Goal: Information Seeking & Learning: Find specific fact

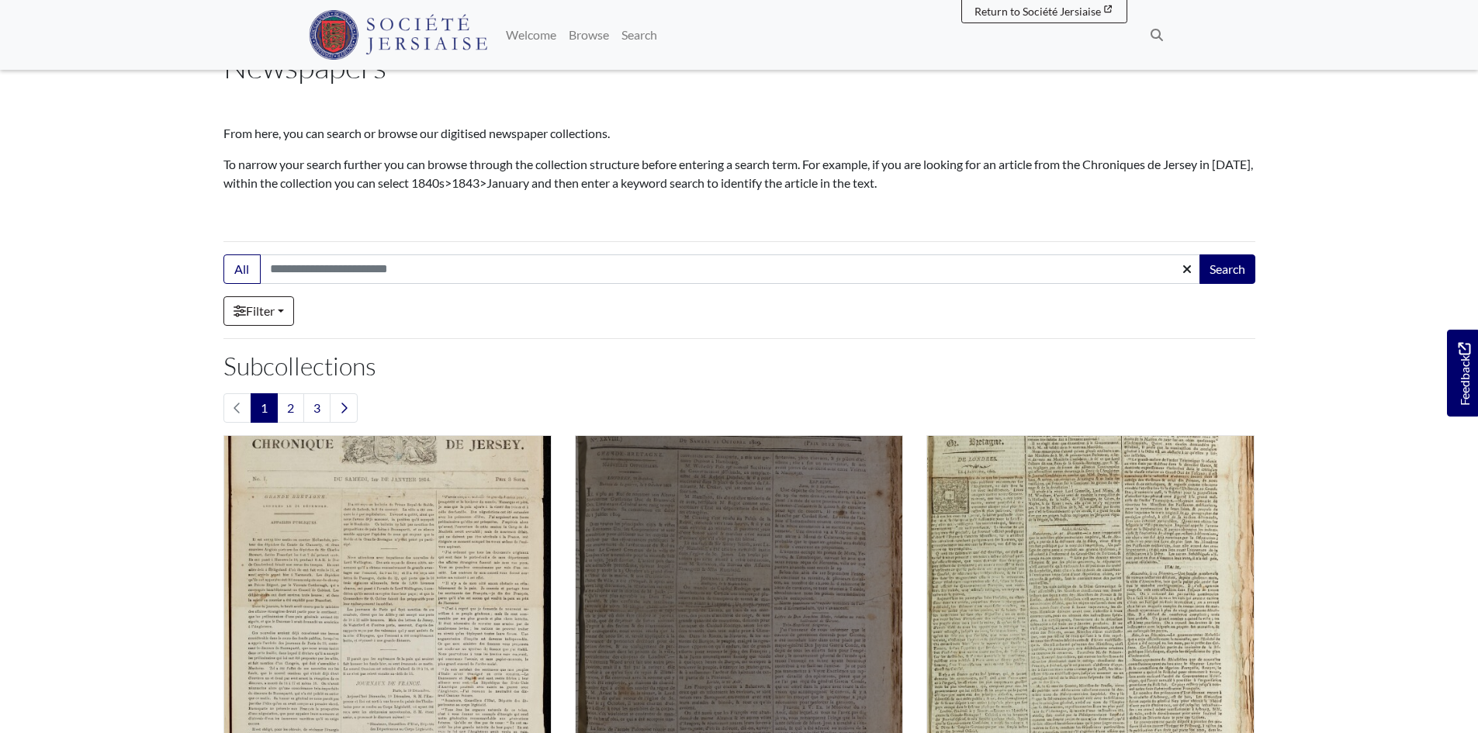
scroll to position [310, 0]
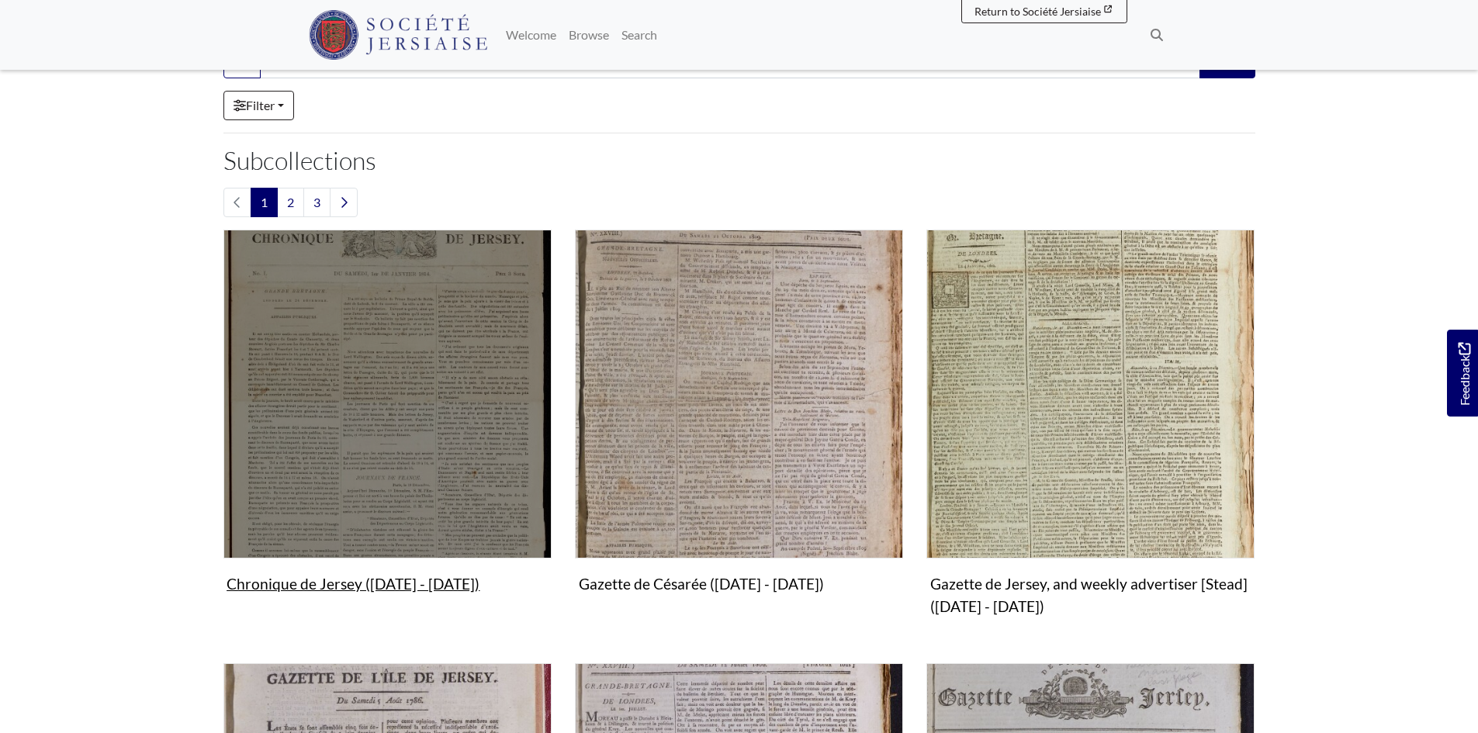
click at [373, 425] on img "Subcollection" at bounding box center [387, 394] width 328 height 328
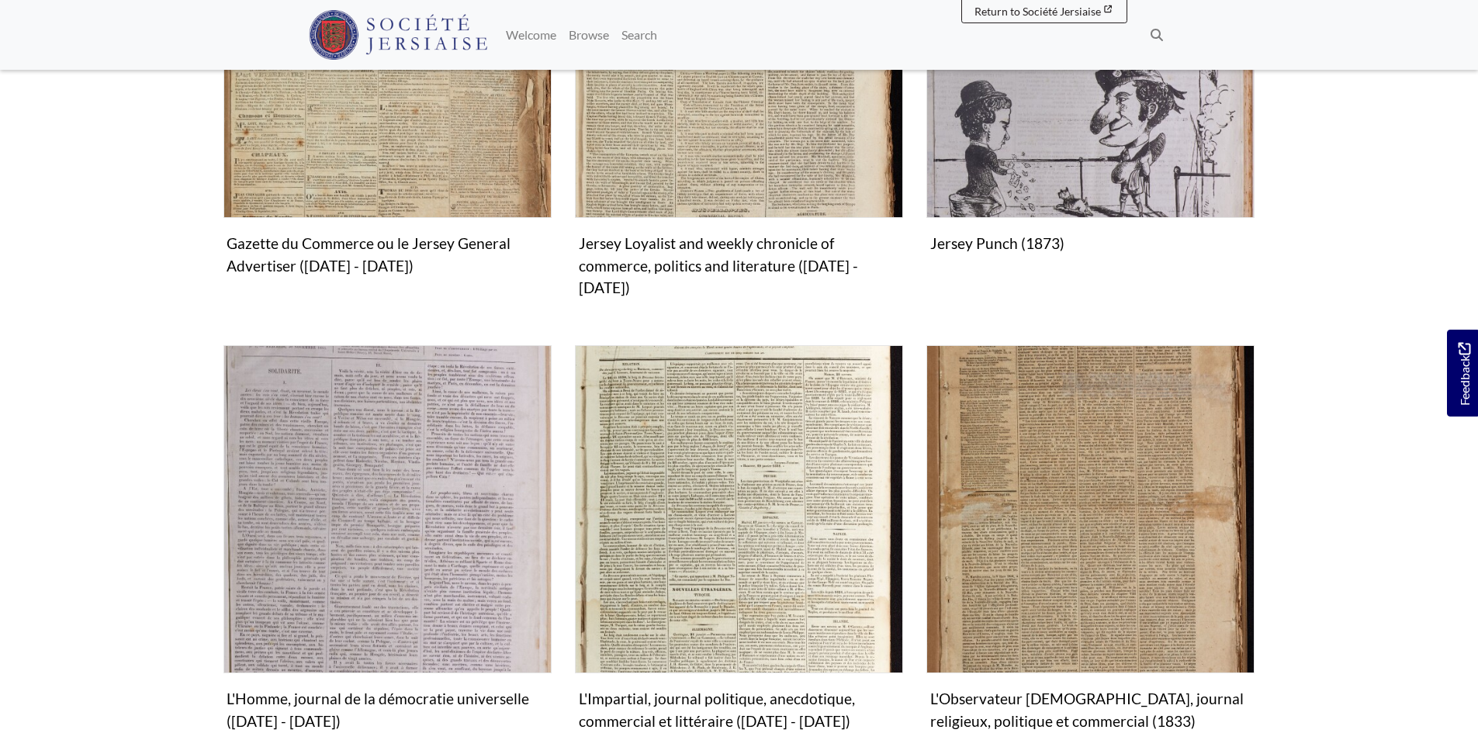
scroll to position [1629, 0]
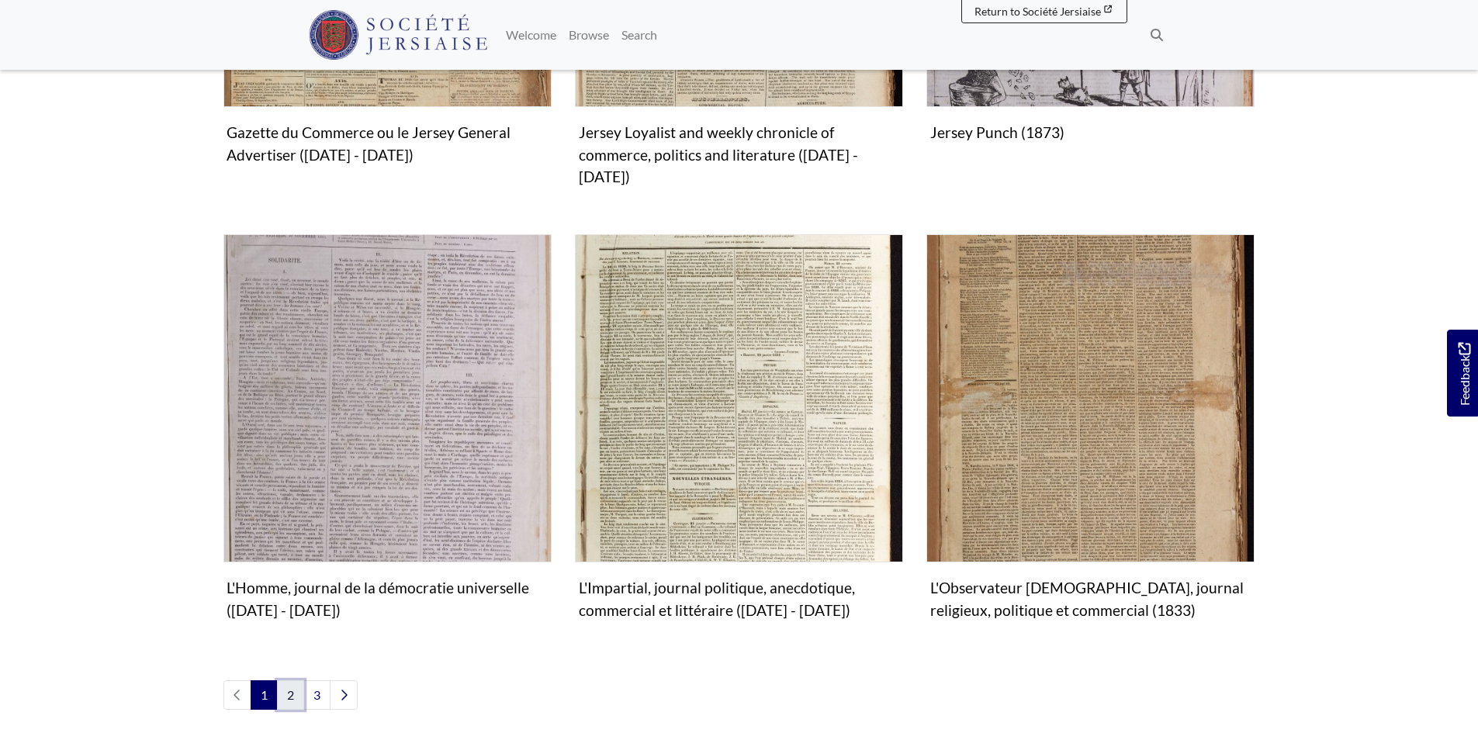
click at [292, 680] on link "2" at bounding box center [290, 694] width 27 height 29
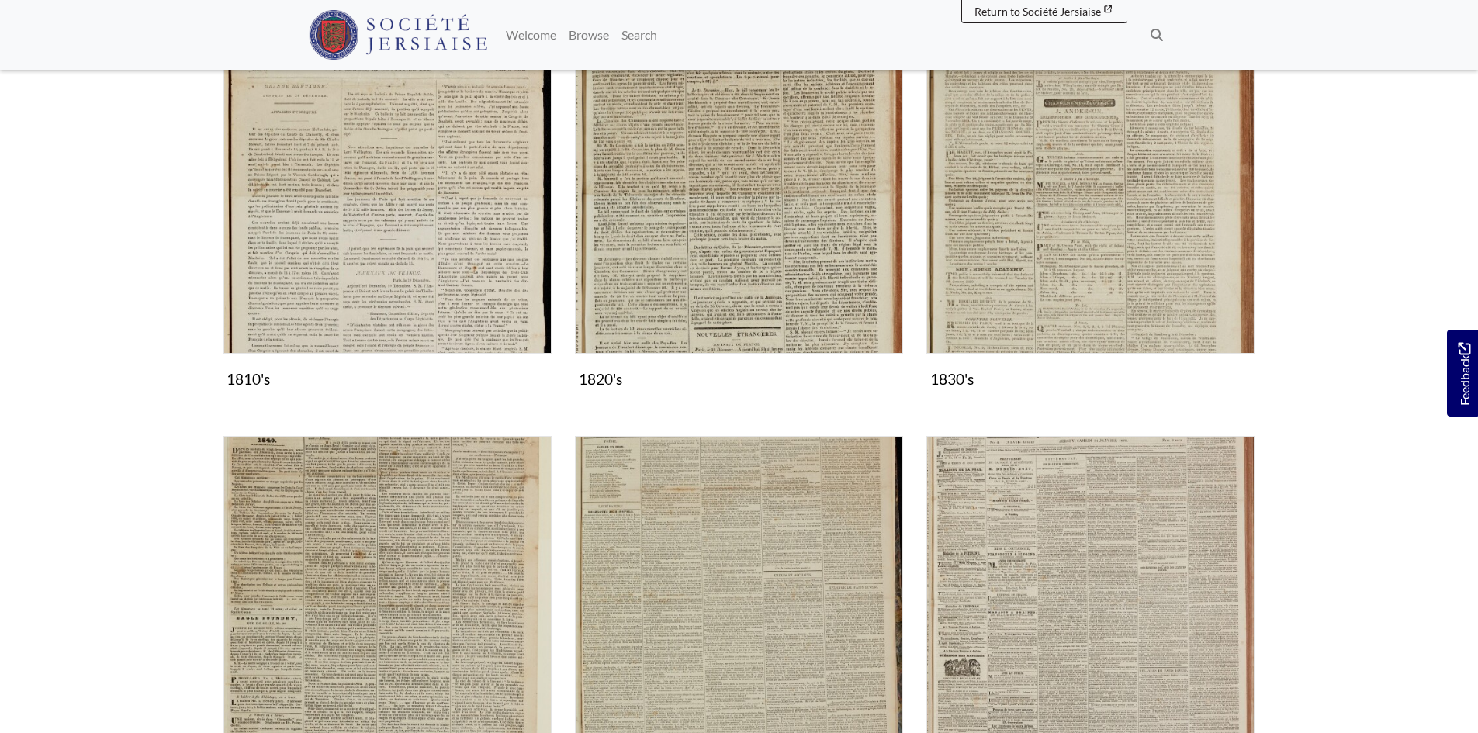
scroll to position [698, 0]
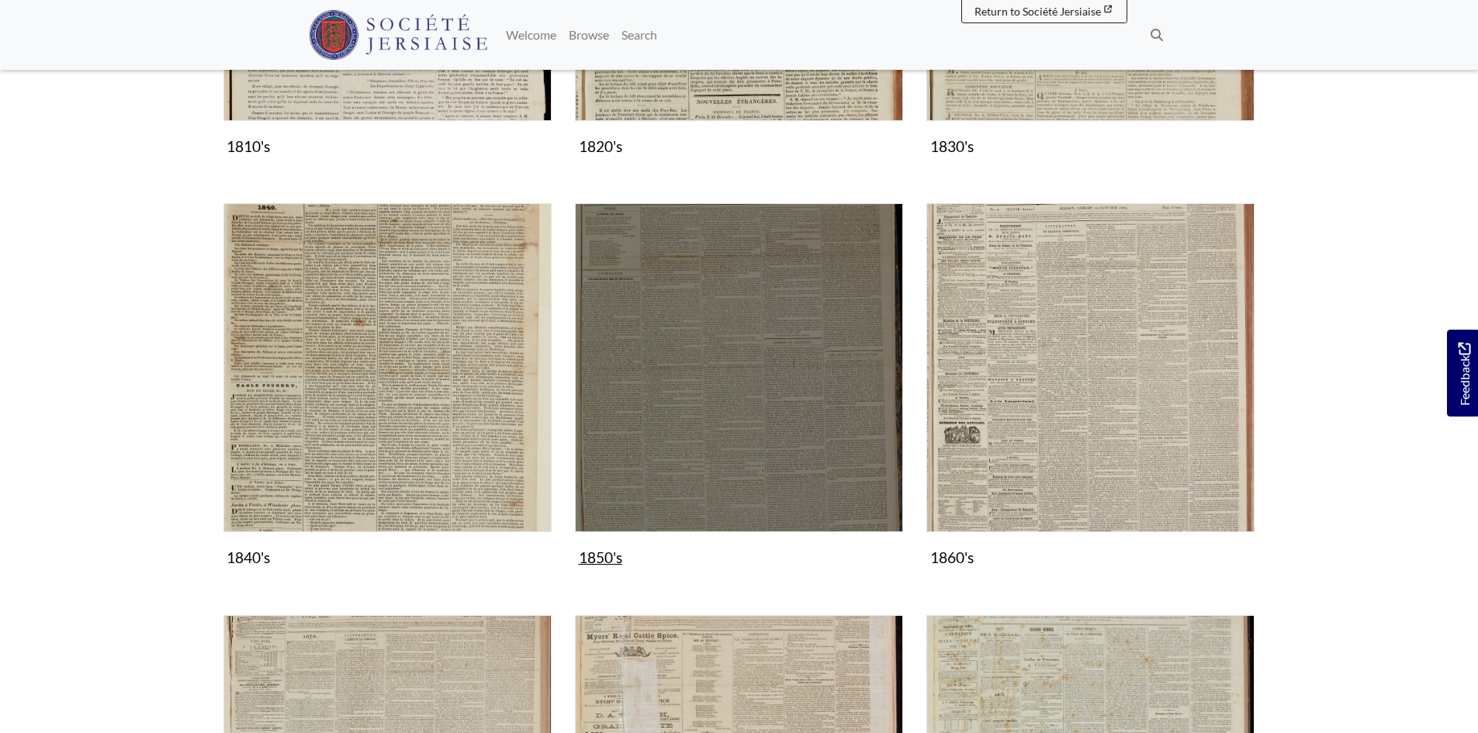
click at [758, 451] on img "Subcollection" at bounding box center [739, 367] width 328 height 328
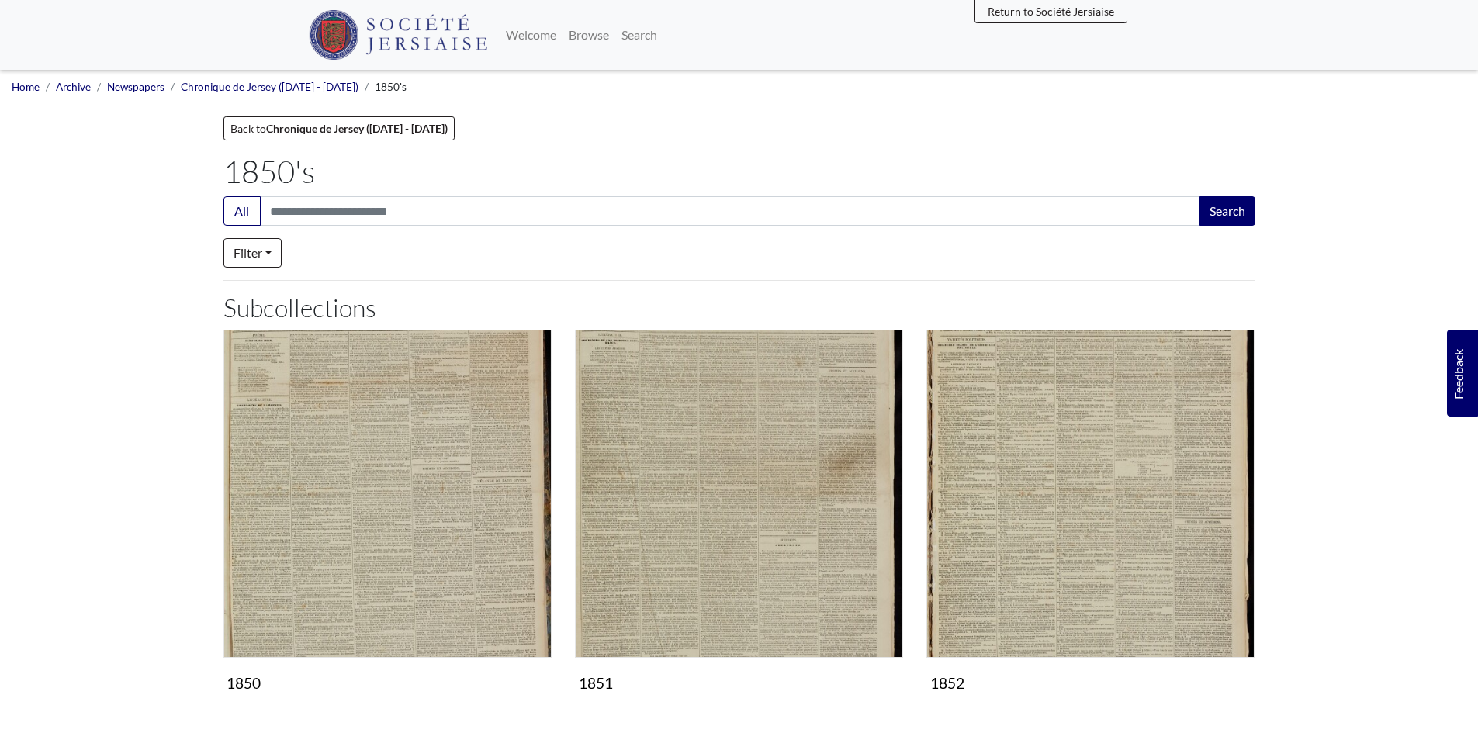
scroll to position [1241, 0]
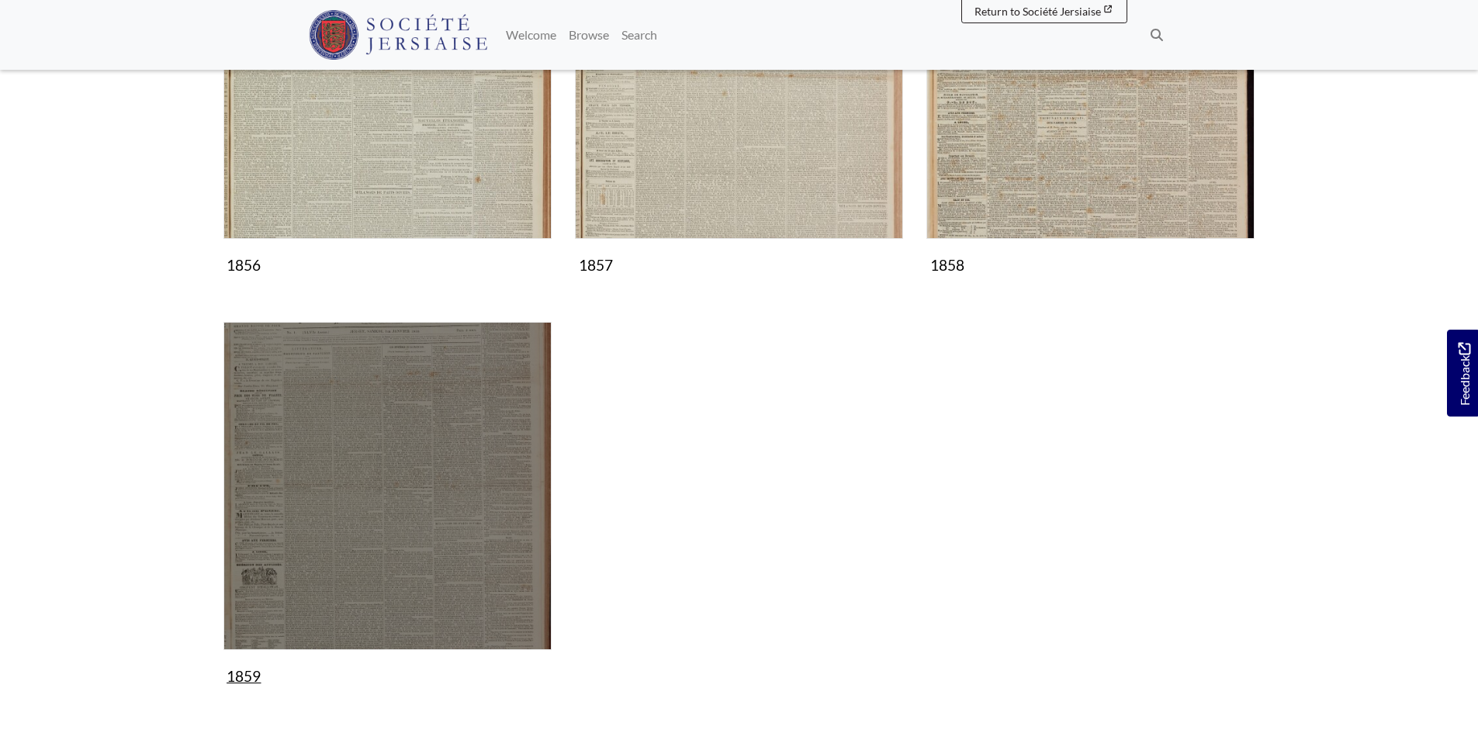
click at [431, 575] on img "Subcollection" at bounding box center [387, 486] width 328 height 328
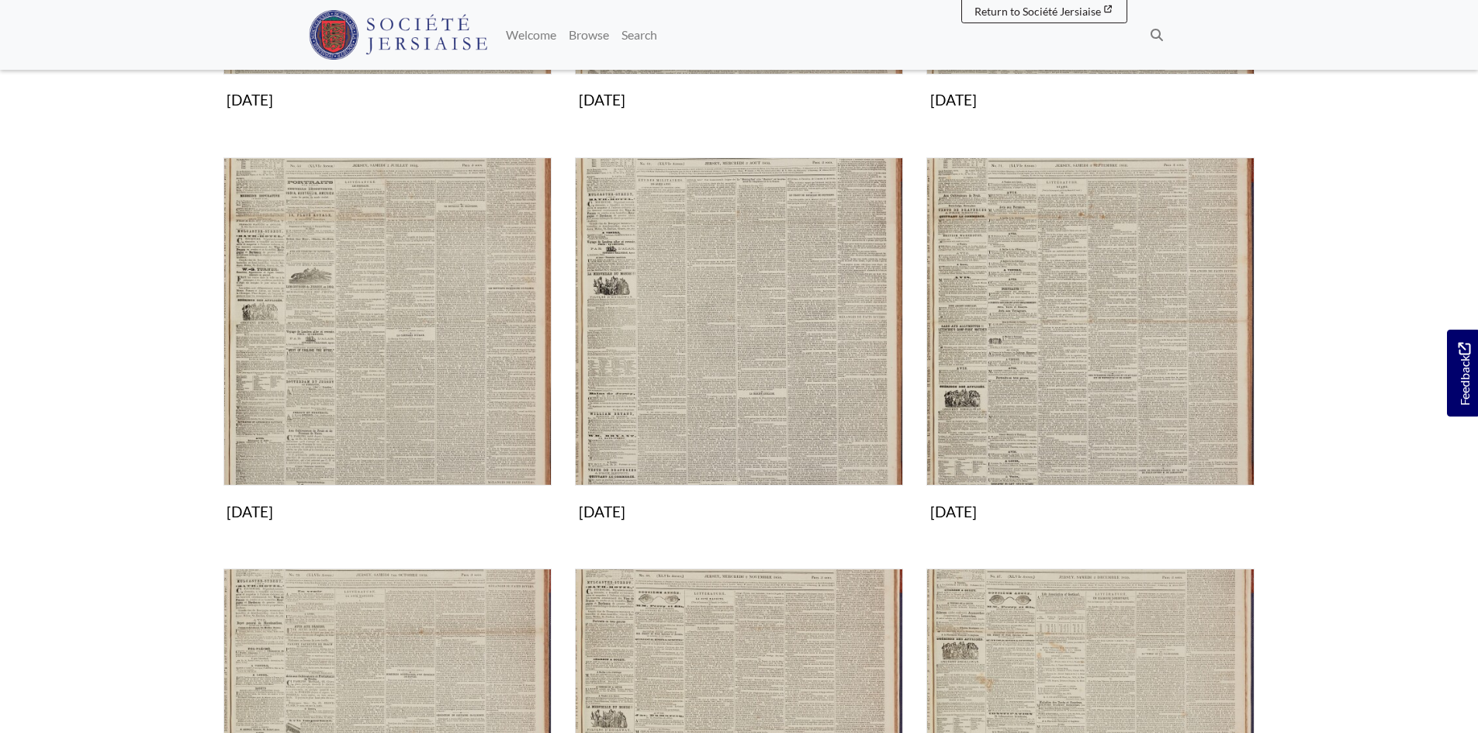
scroll to position [998, 0]
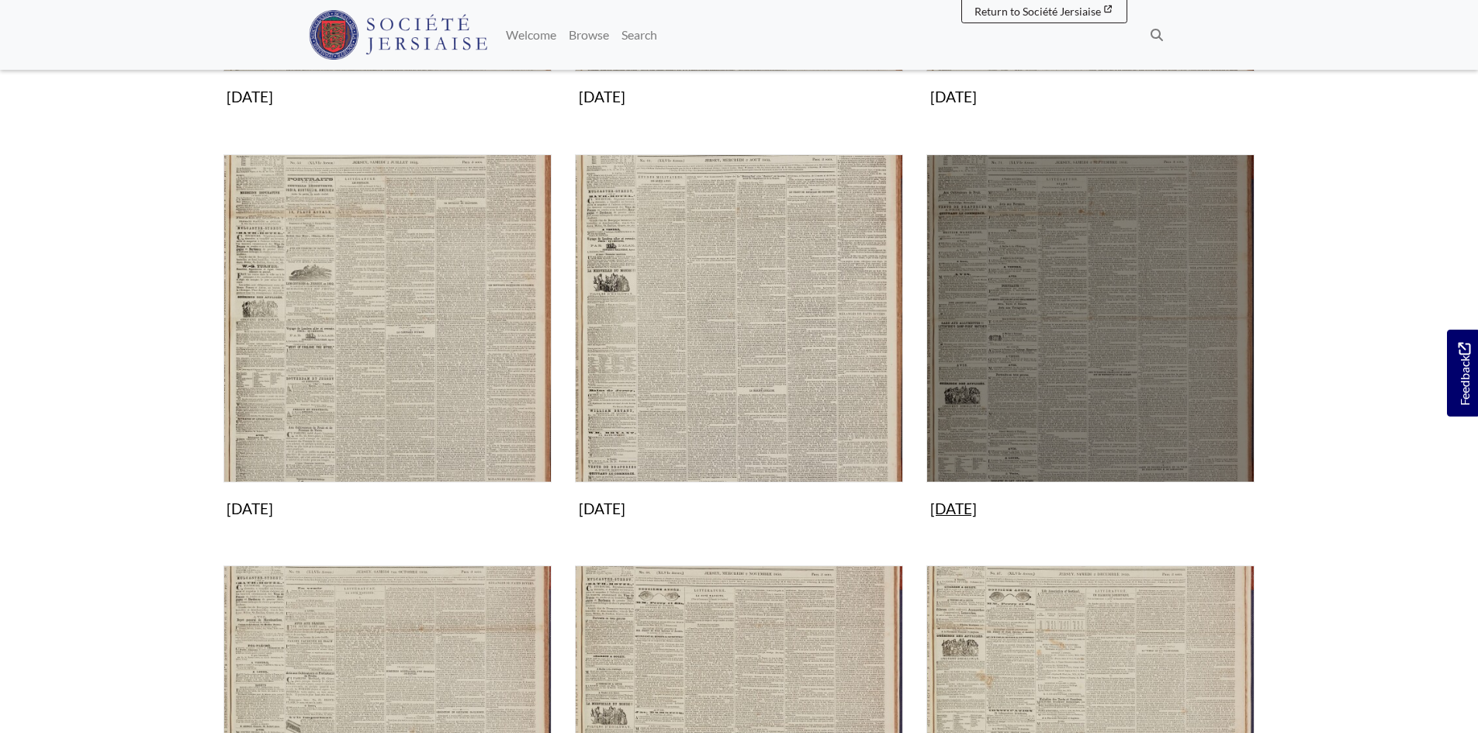
click at [1096, 407] on img "Subcollection" at bounding box center [1090, 318] width 328 height 328
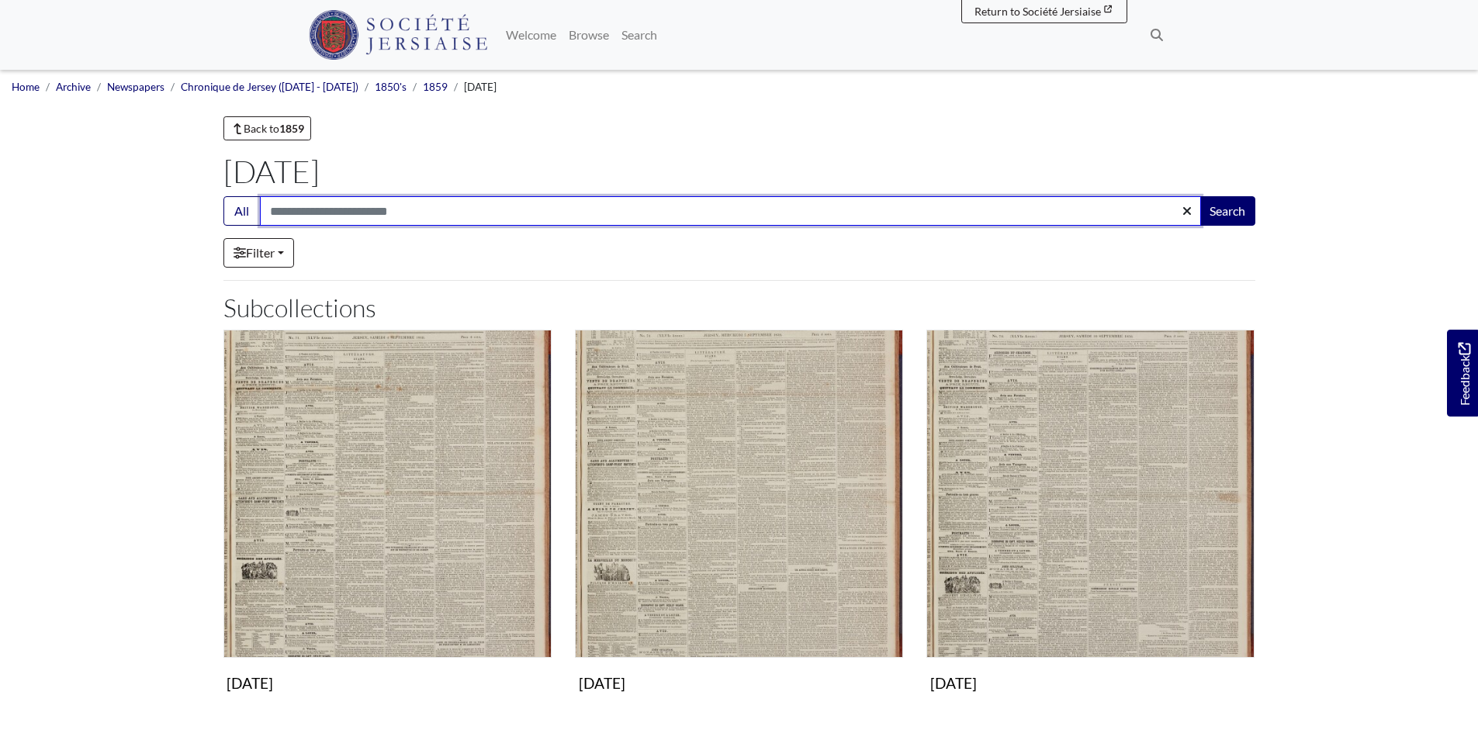
click at [299, 206] on input "Search:" at bounding box center [730, 210] width 941 height 29
type input "*****"
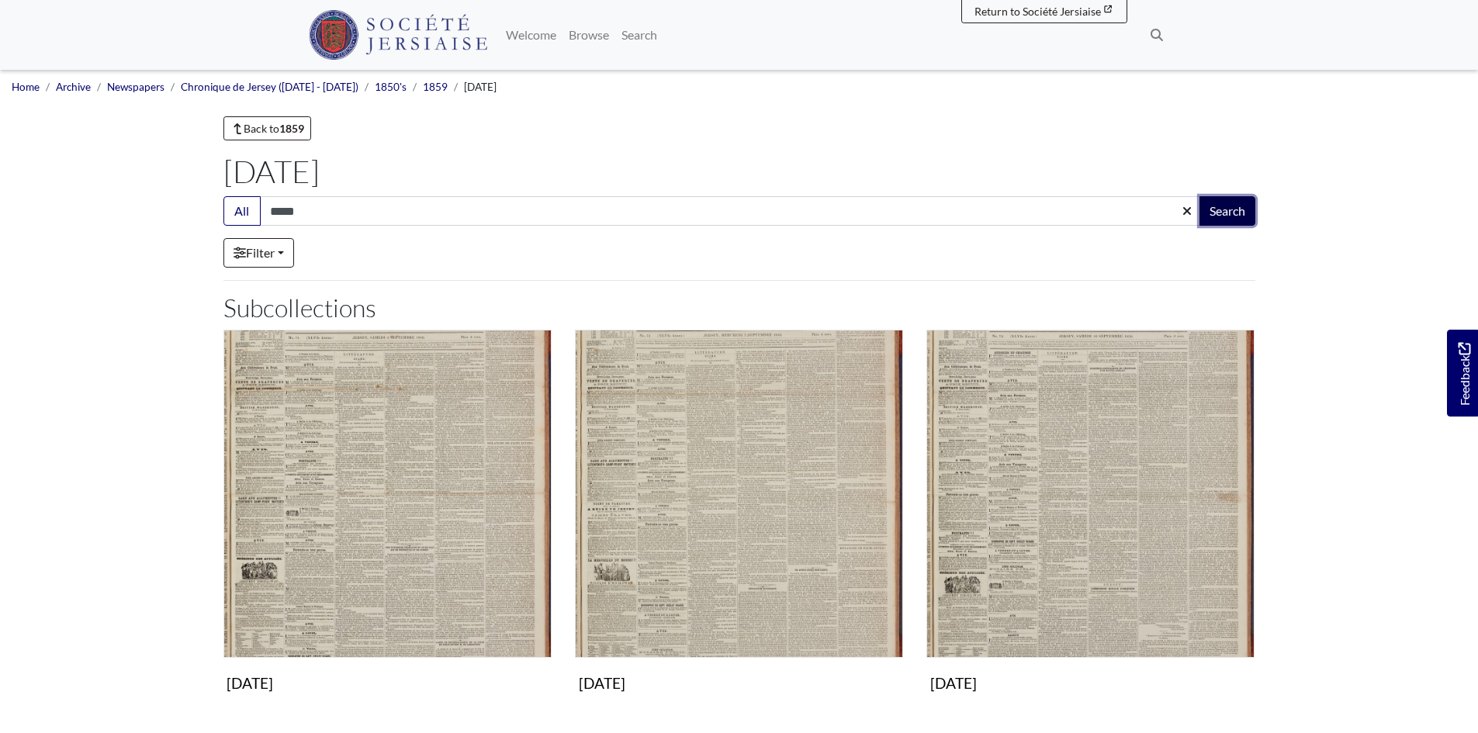
click at [1224, 212] on button "Search" at bounding box center [1228, 210] width 56 height 29
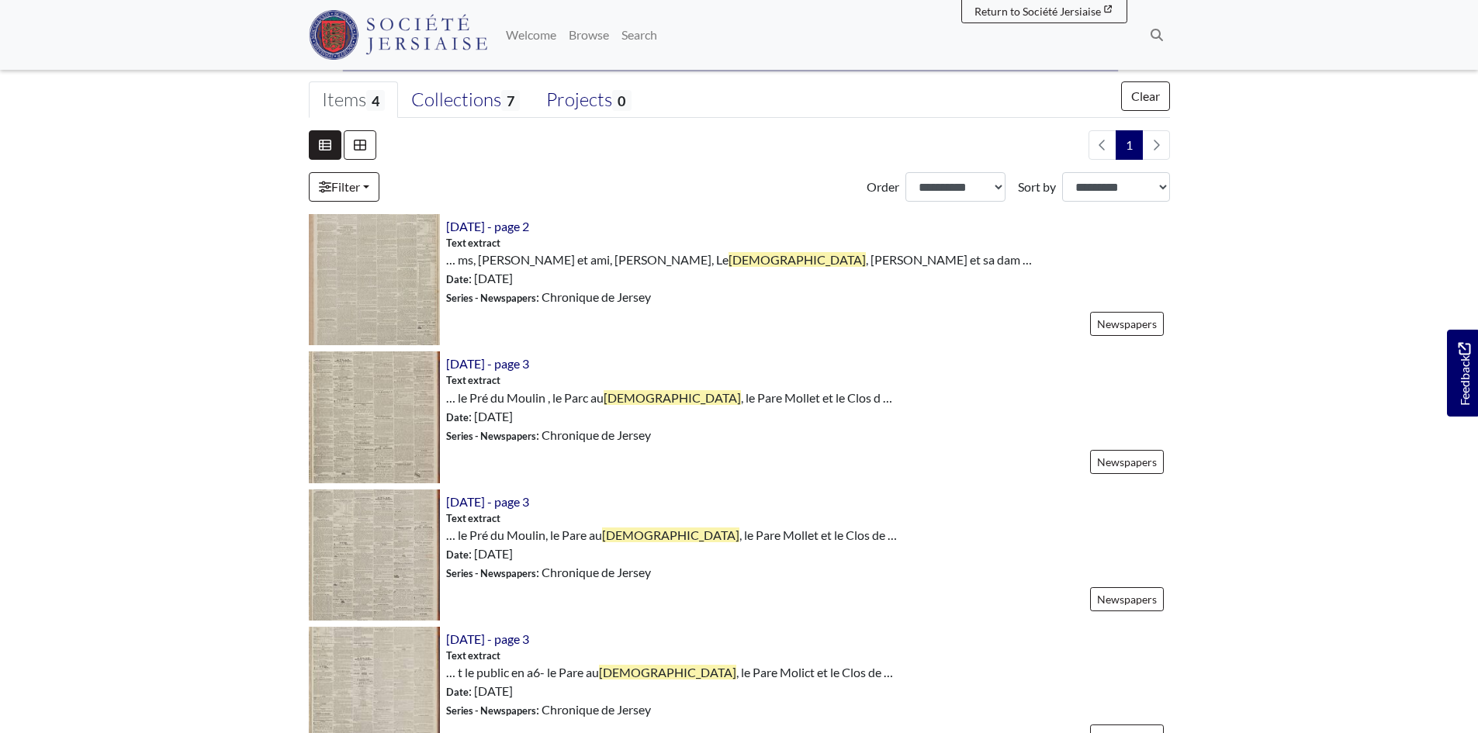
scroll to position [466, 0]
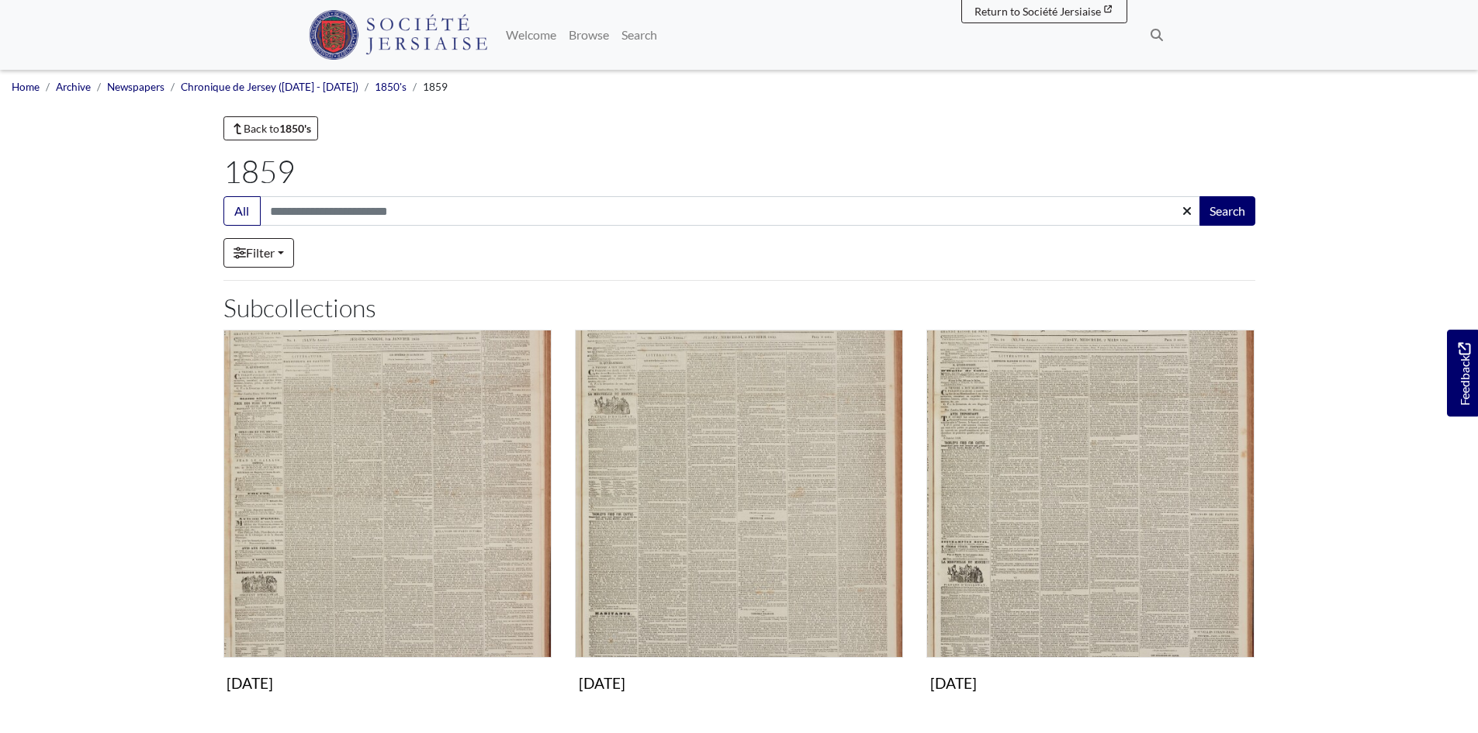
scroll to position [998, 0]
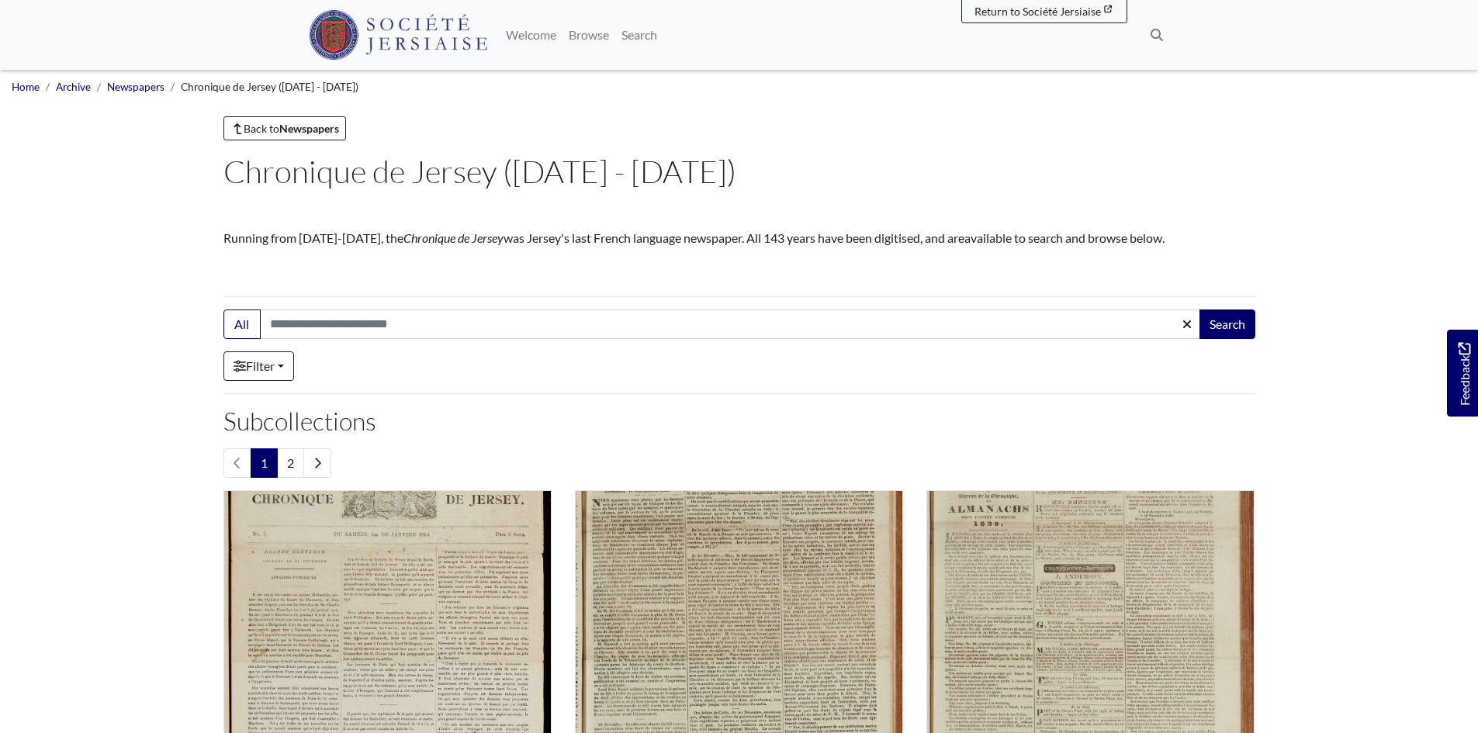
scroll to position [1006, 0]
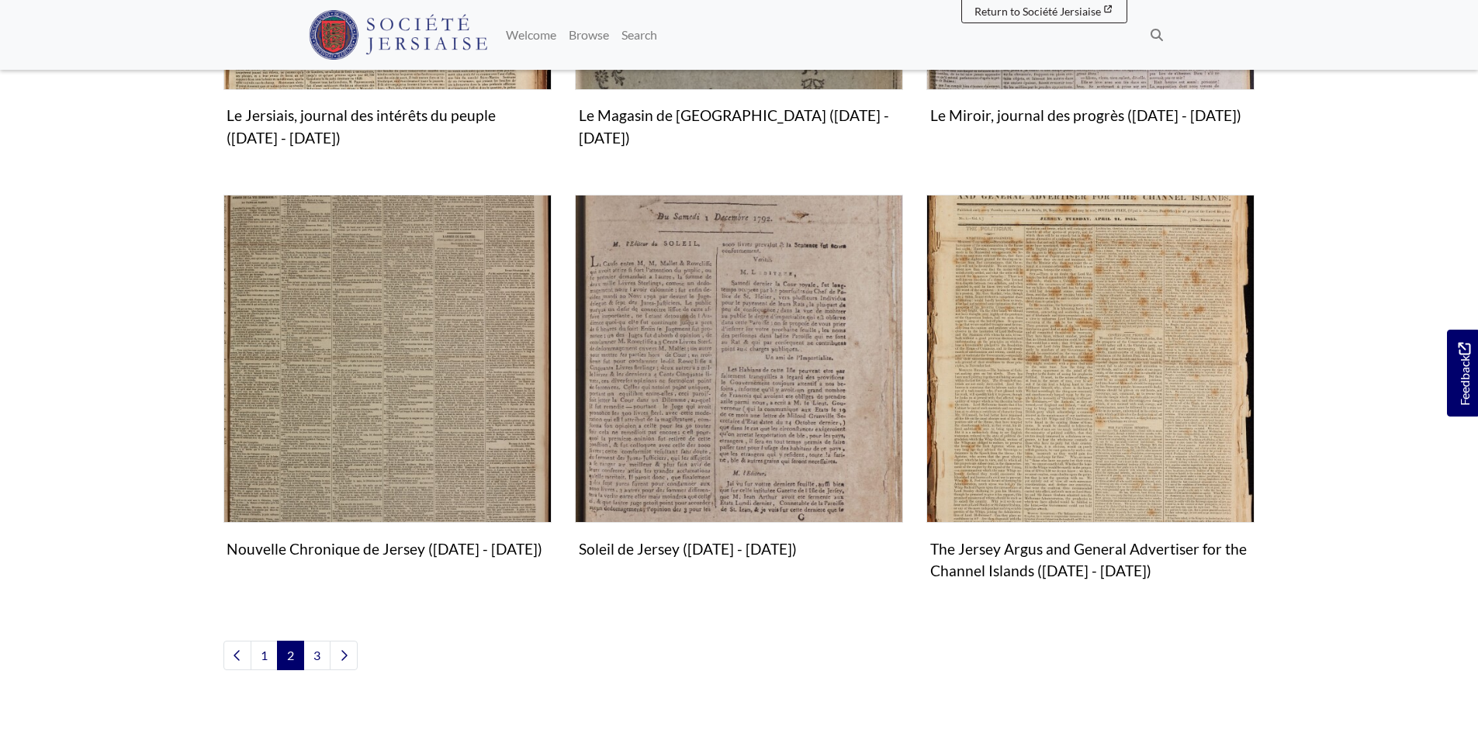
scroll to position [1707, 0]
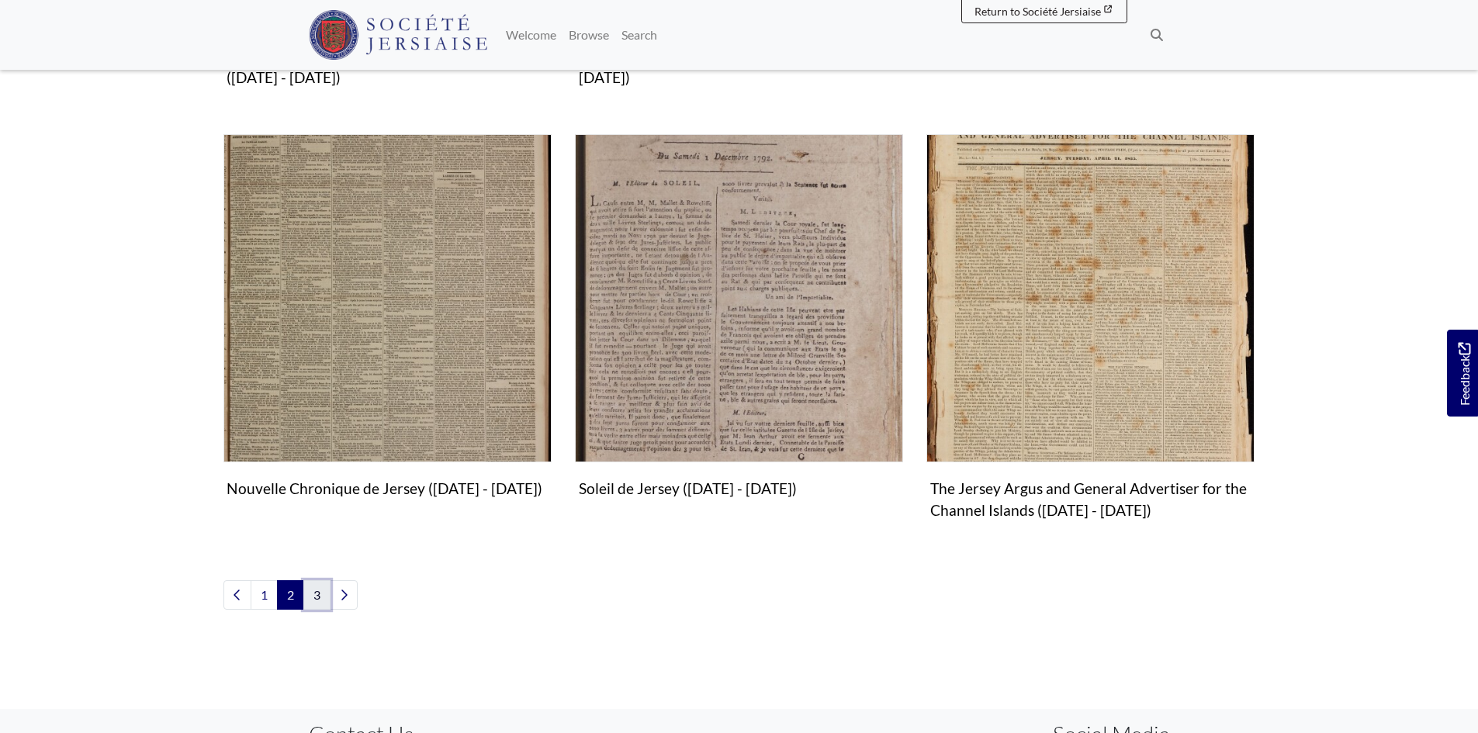
click at [327, 584] on link "3" at bounding box center [316, 594] width 27 height 29
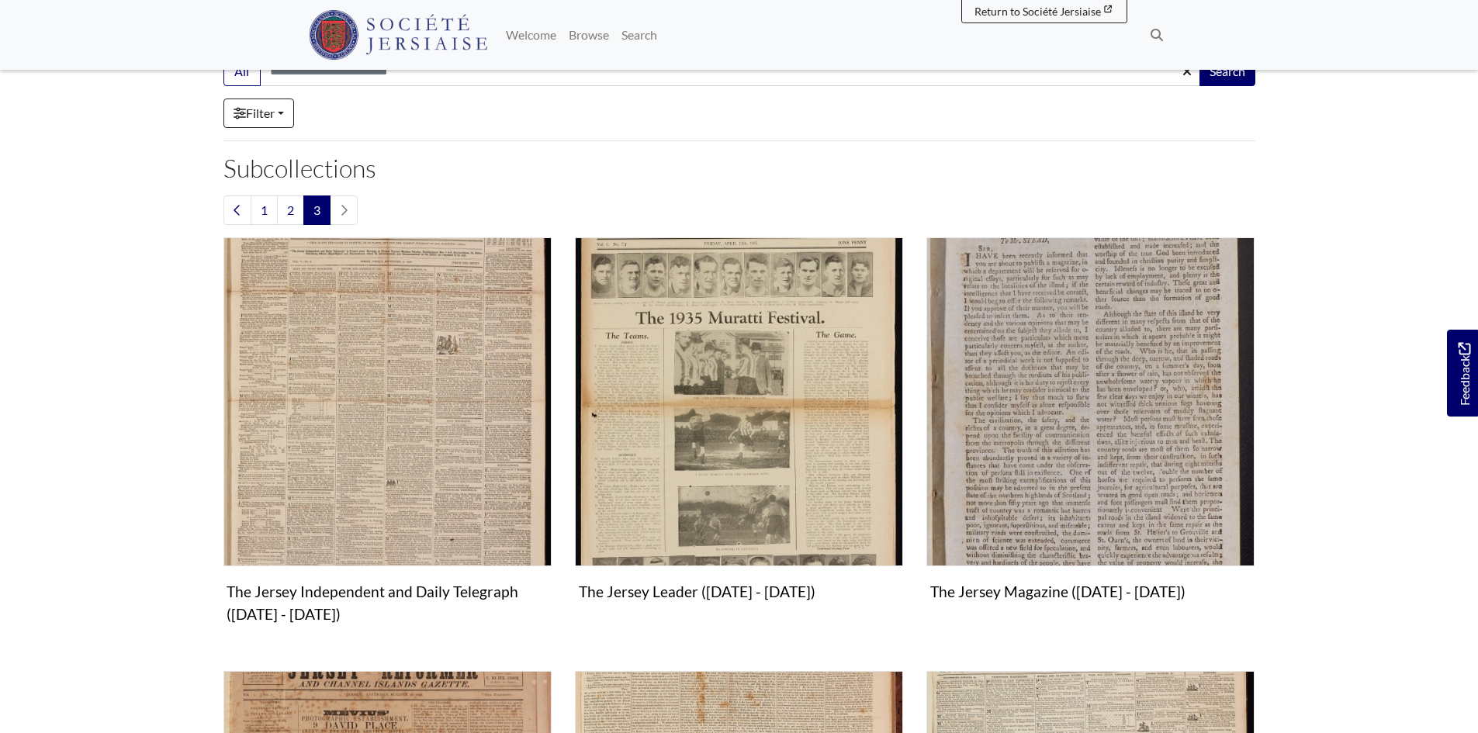
scroll to position [310, 0]
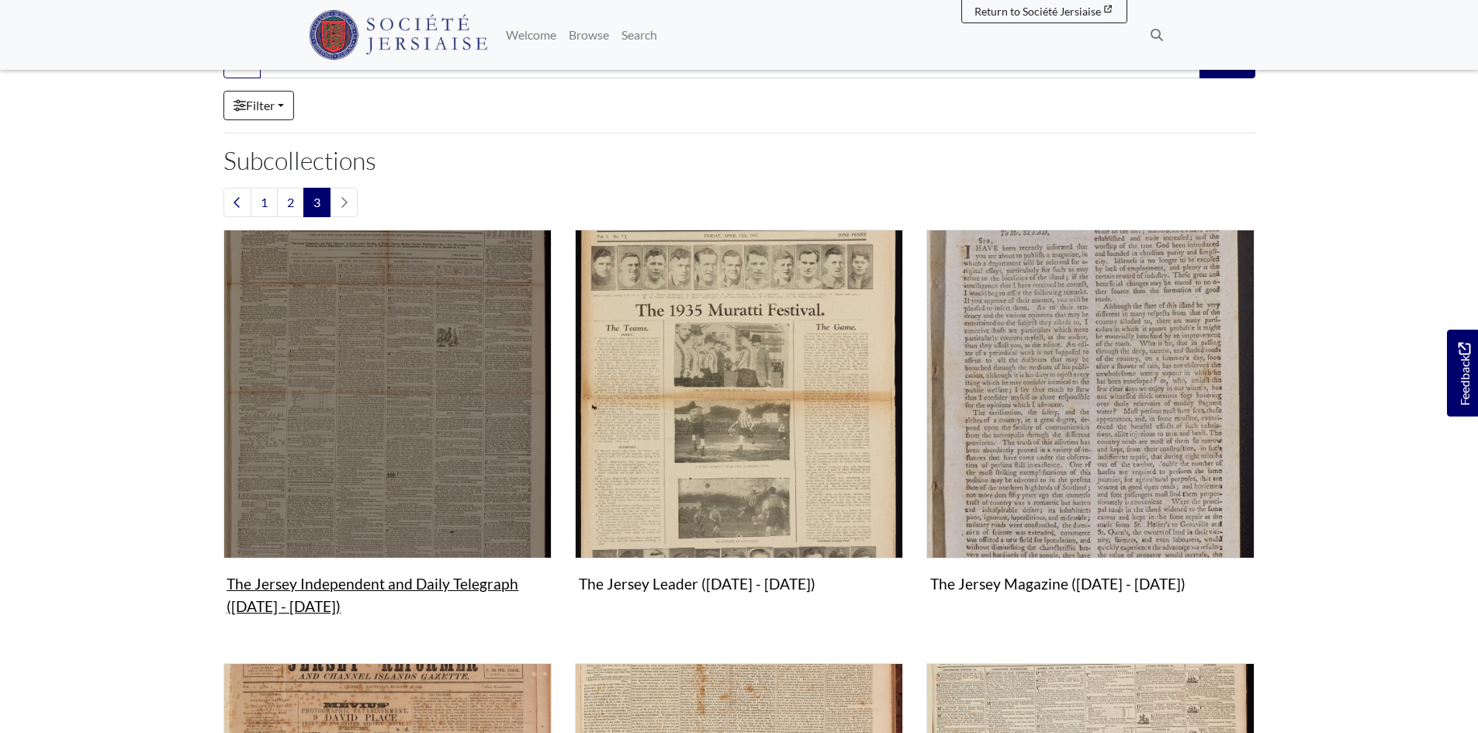
click at [390, 476] on img "Subcollection" at bounding box center [387, 394] width 328 height 328
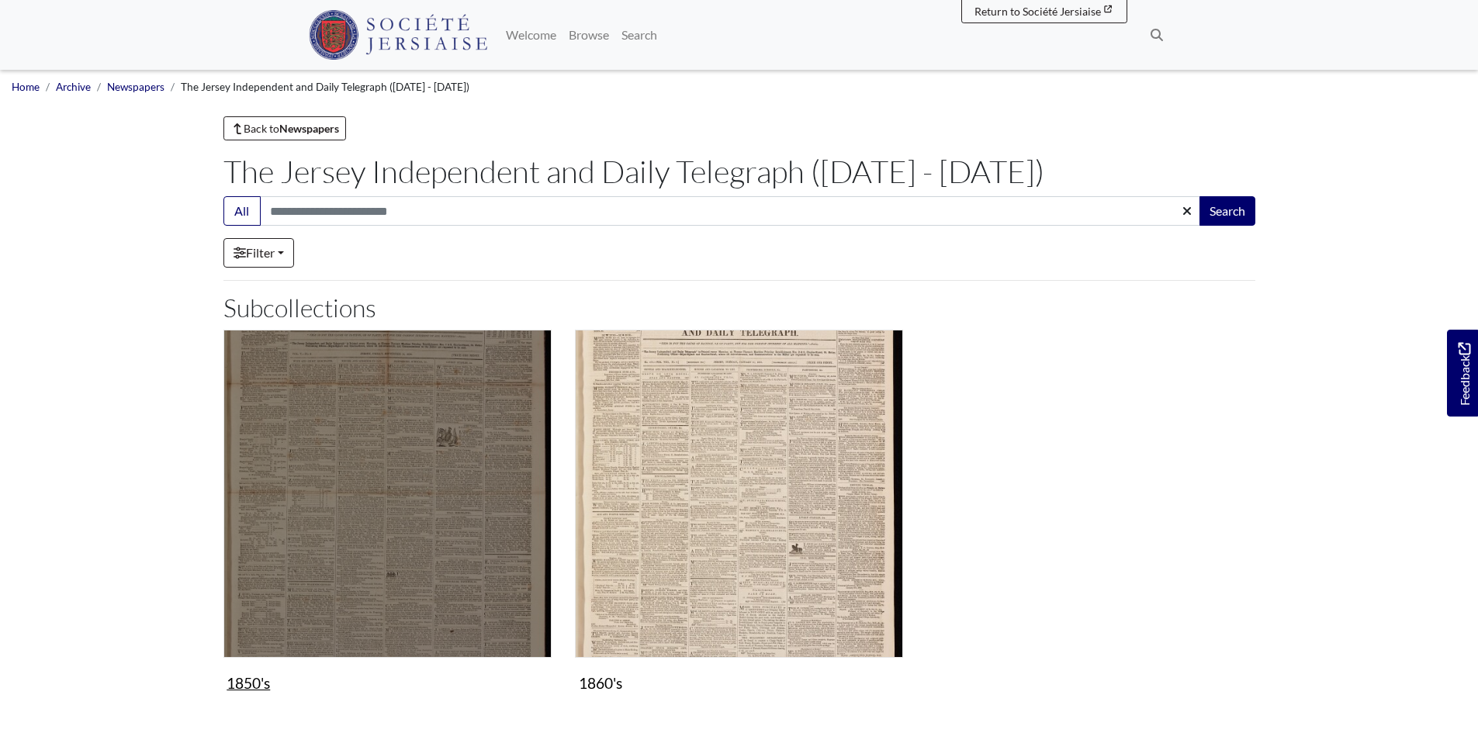
click at [390, 476] on img "Subcollection" at bounding box center [387, 494] width 328 height 328
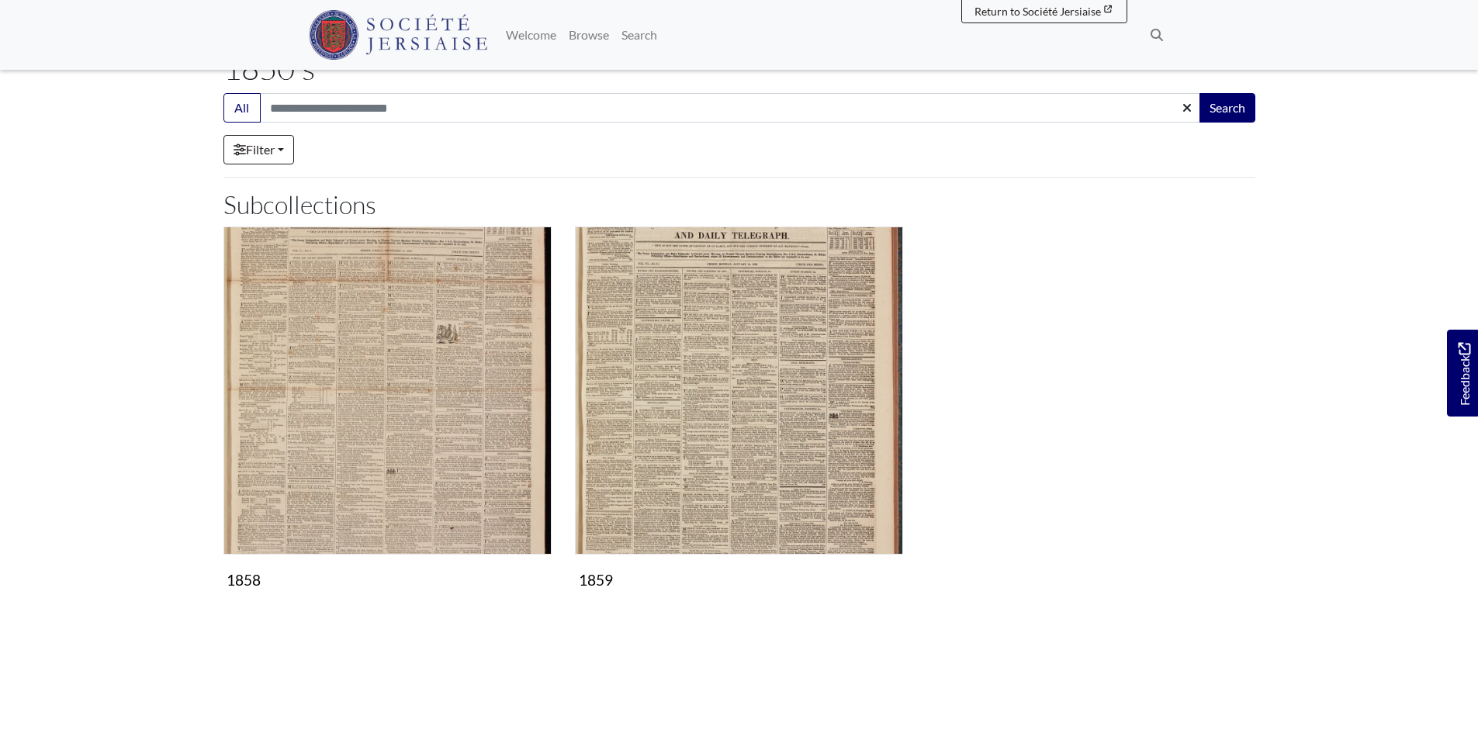
scroll to position [233, 0]
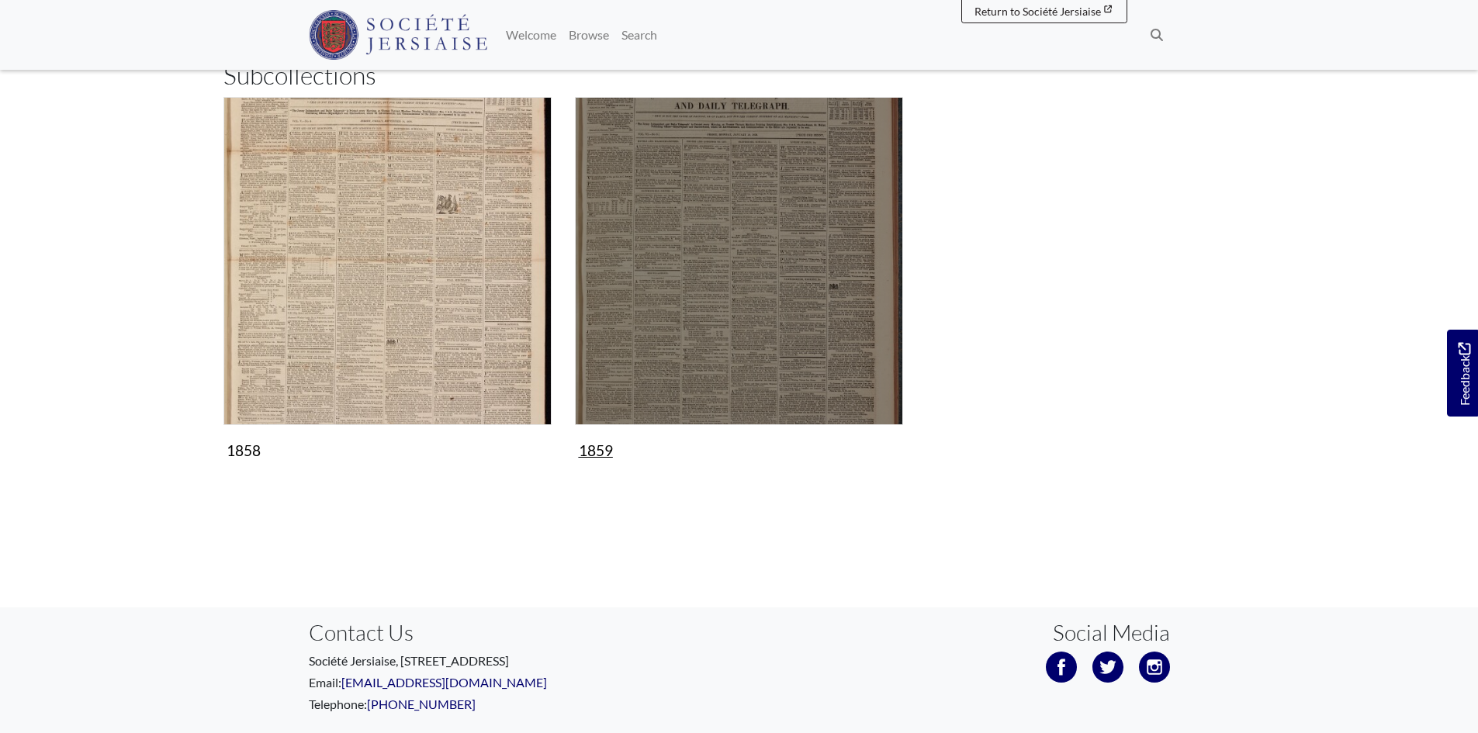
click at [708, 340] on img "Subcollection" at bounding box center [739, 261] width 328 height 328
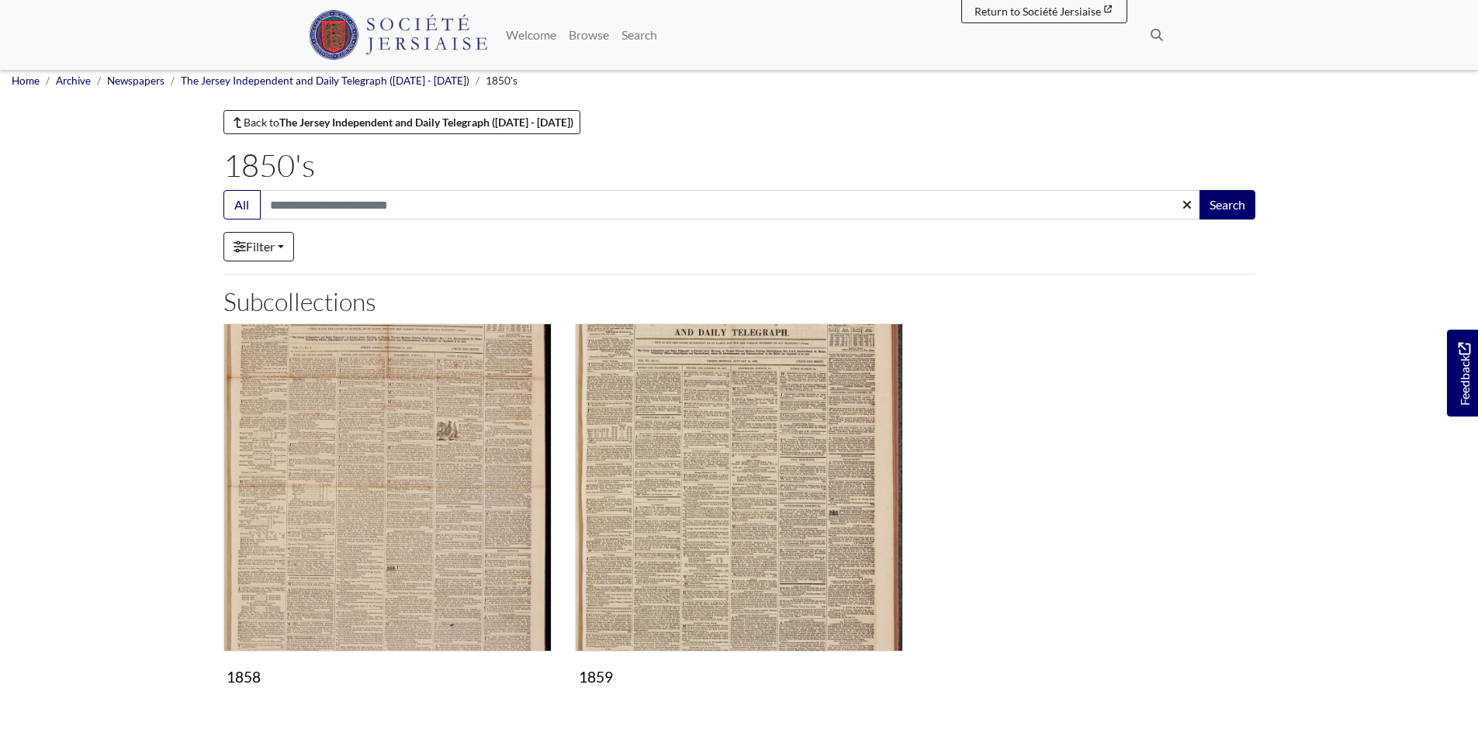
scroll to position [0, 0]
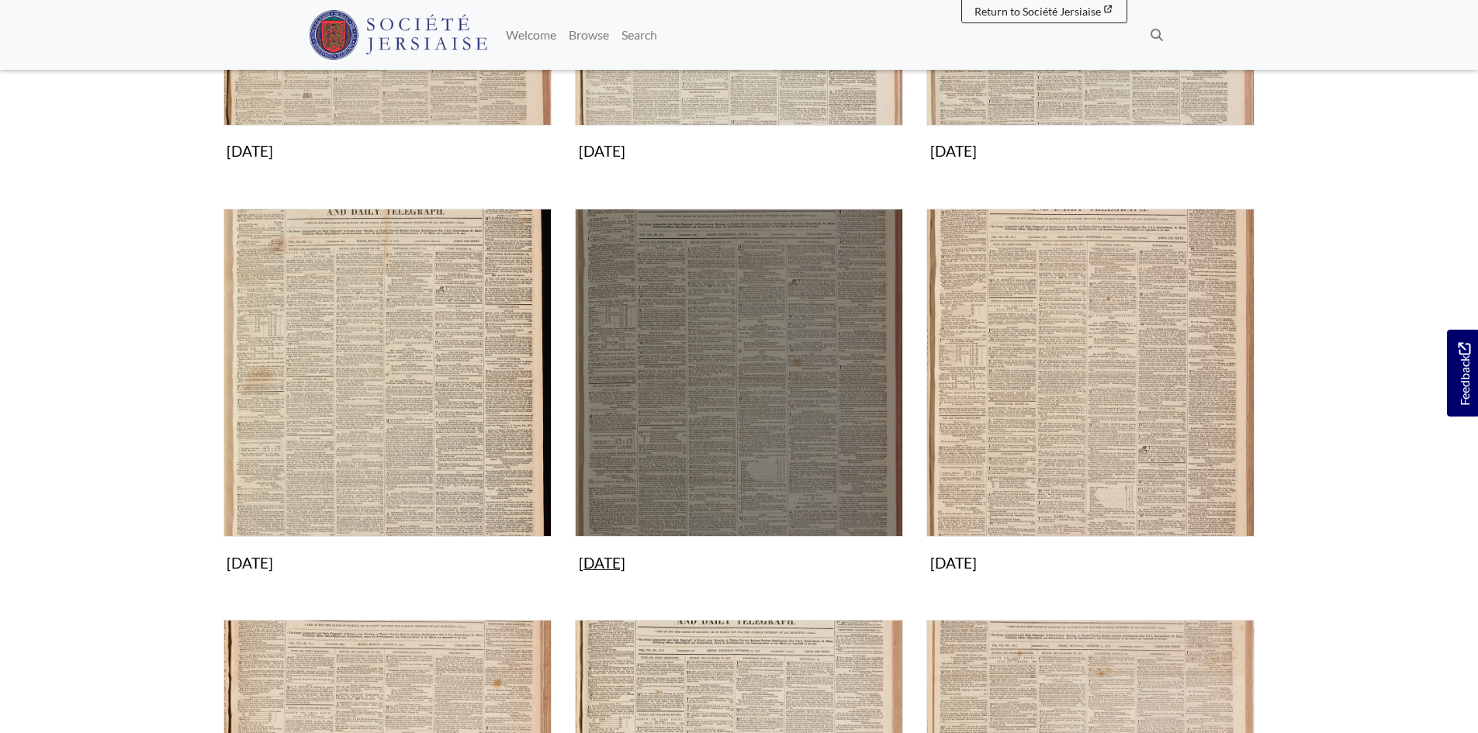
scroll to position [1009, 0]
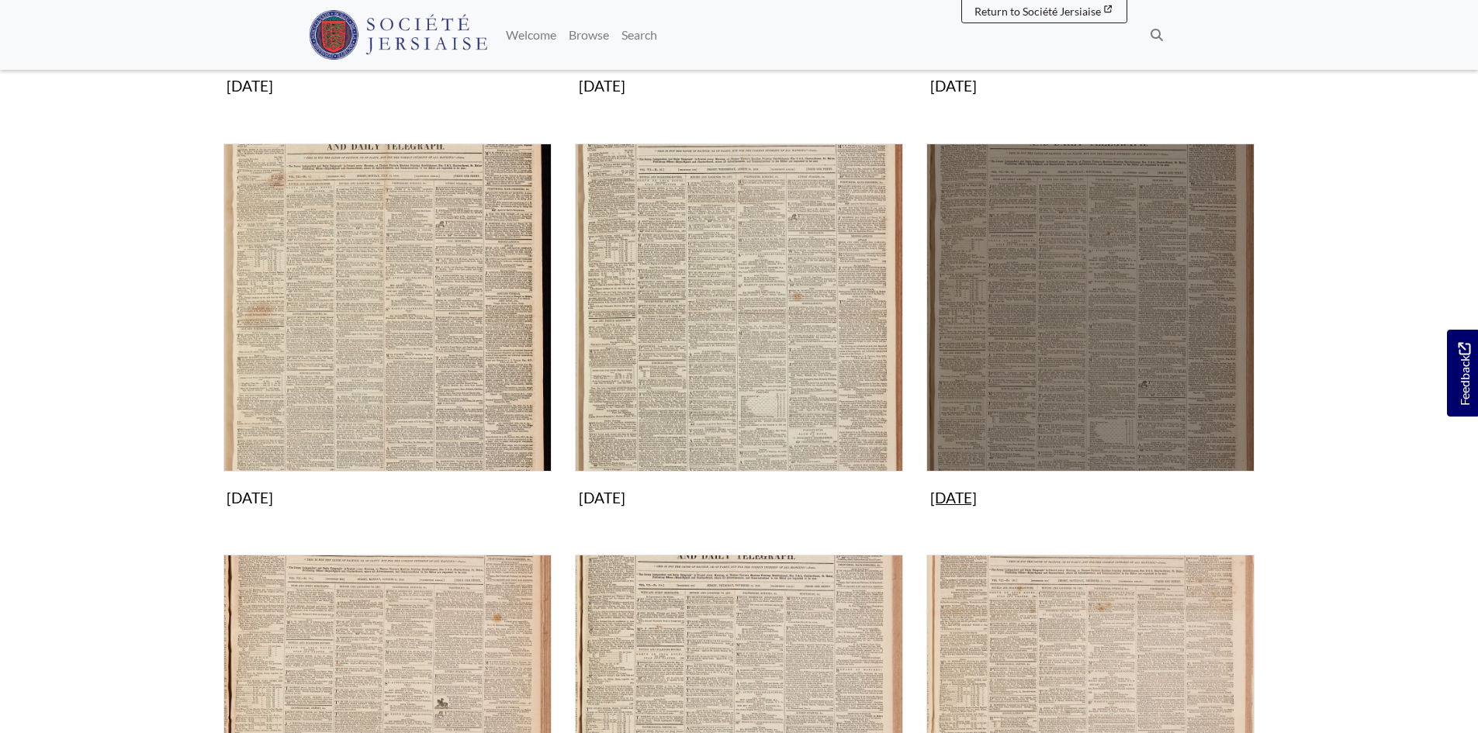
click at [1005, 399] on img "Subcollection" at bounding box center [1090, 308] width 328 height 328
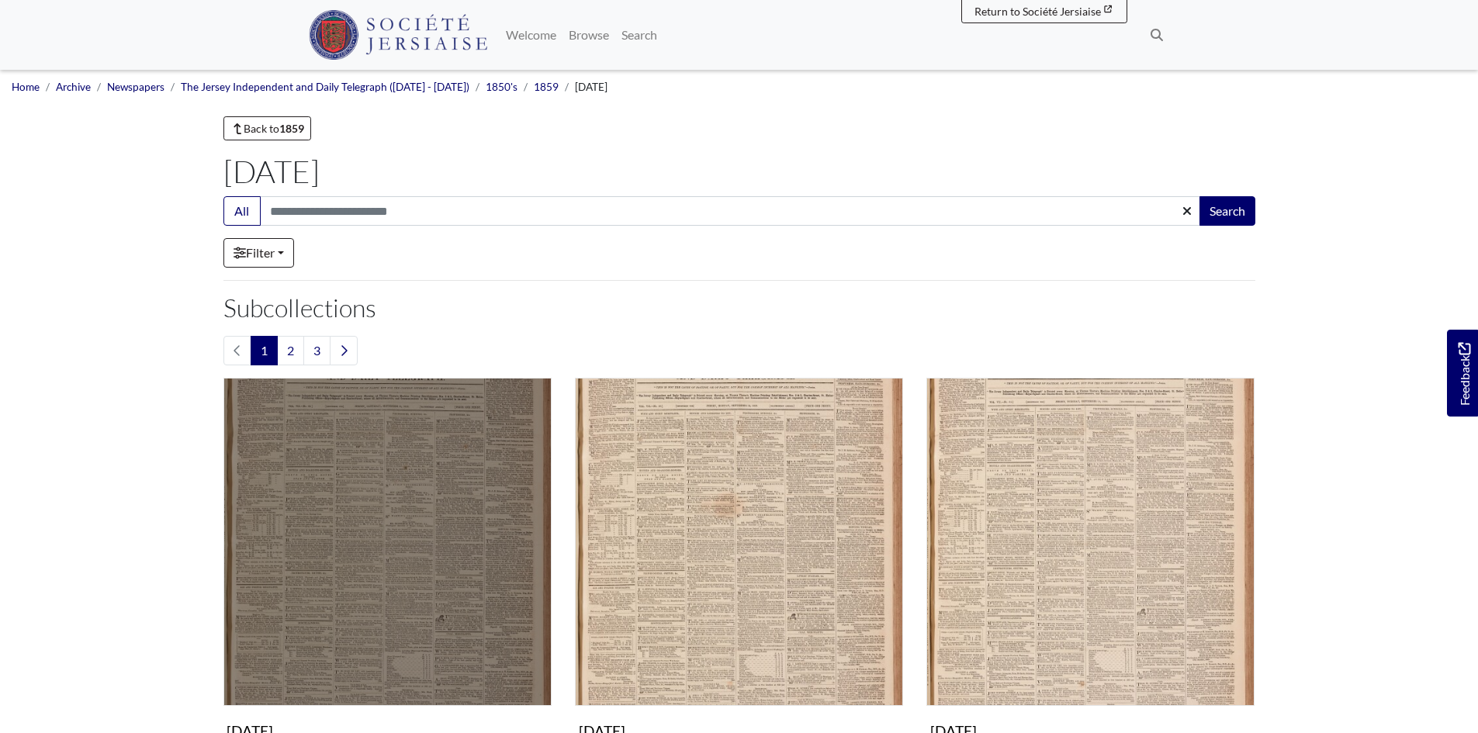
click at [385, 493] on img "Subcollection" at bounding box center [387, 542] width 328 height 328
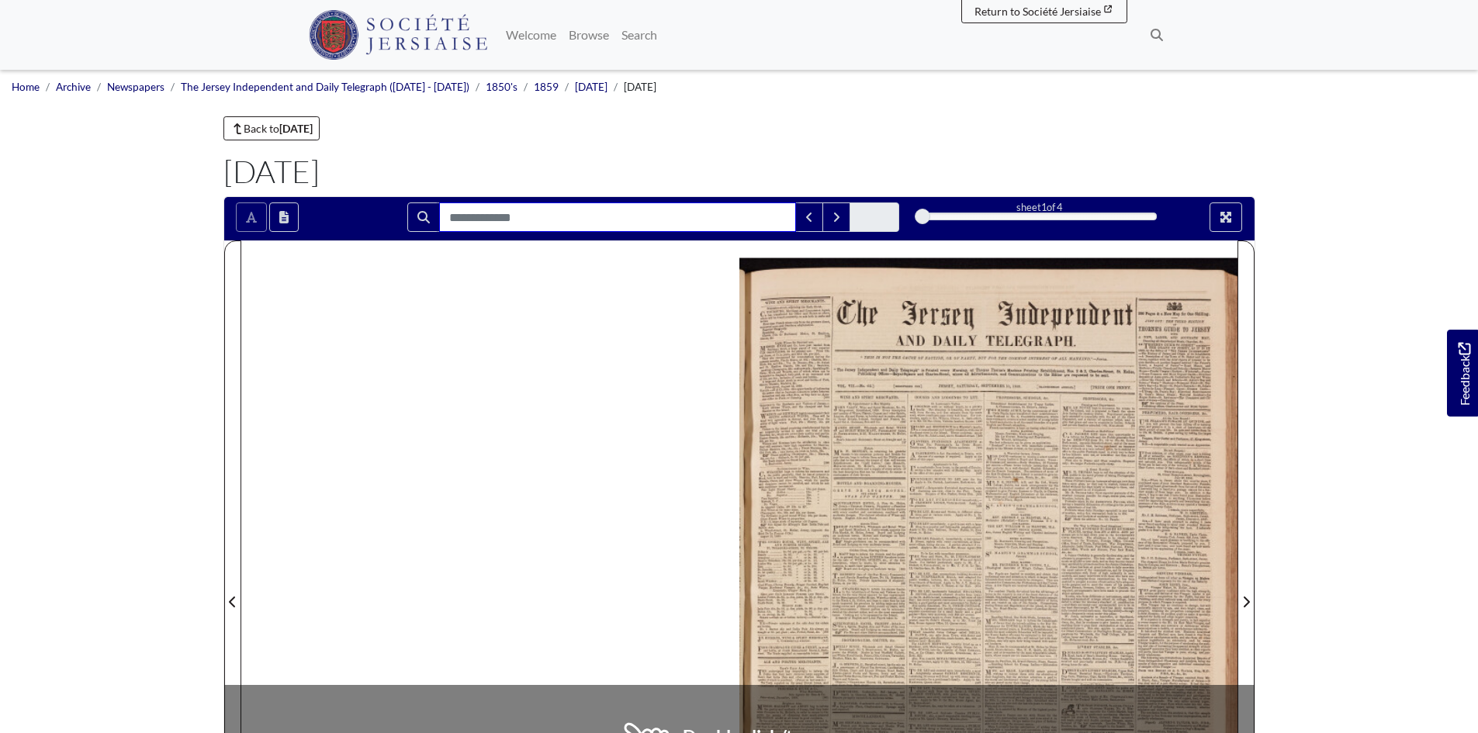
click at [513, 216] on input "Search for" at bounding box center [617, 217] width 357 height 29
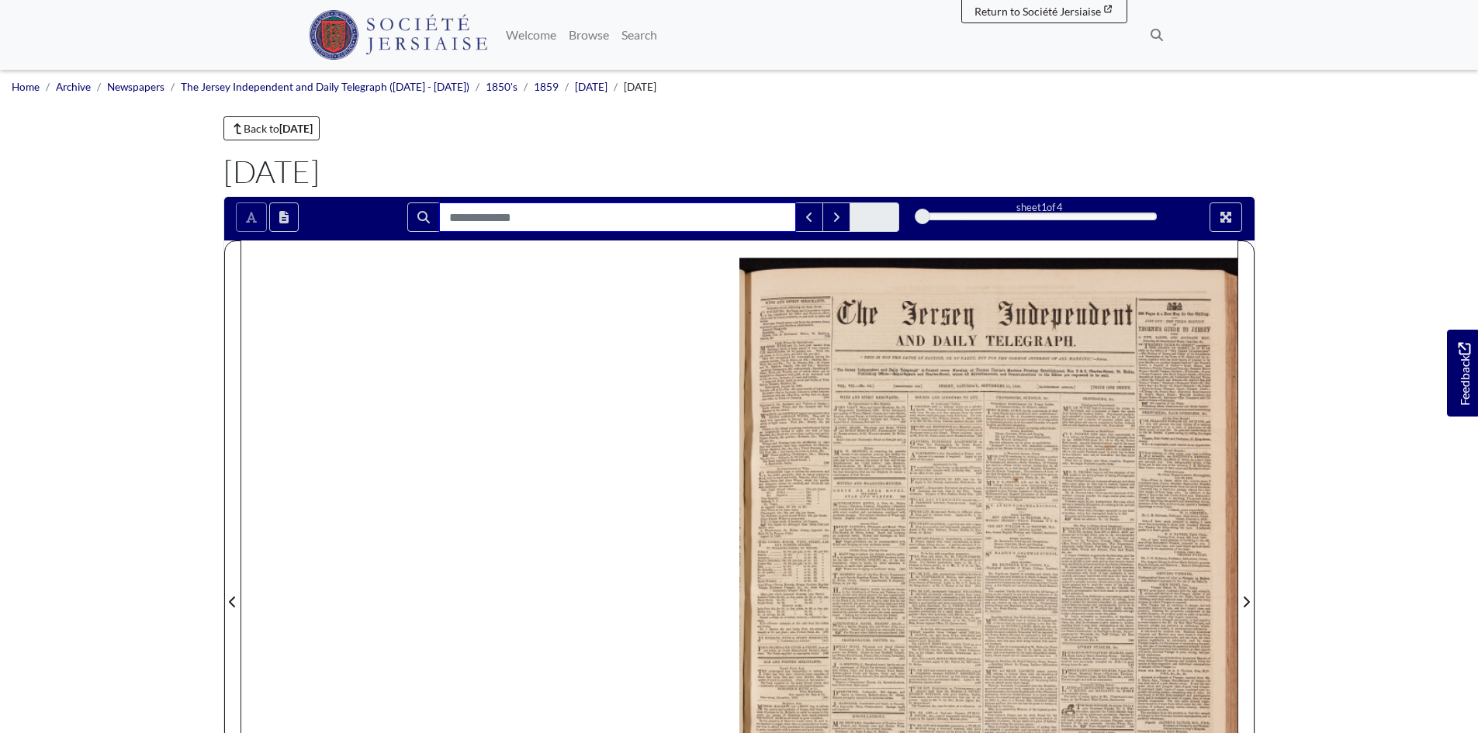
click at [552, 216] on input "Search for" at bounding box center [617, 217] width 357 height 29
type input "*****"
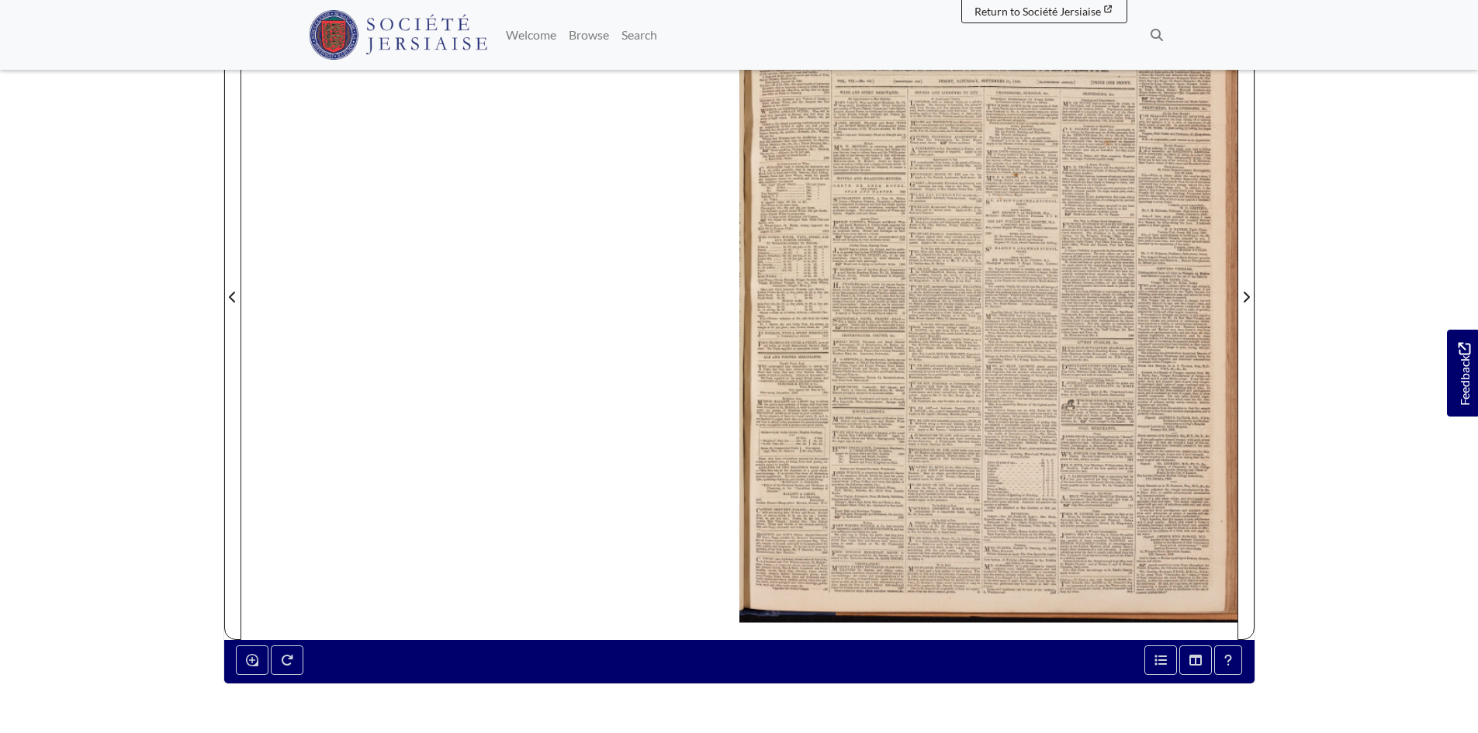
scroll to position [388, 0]
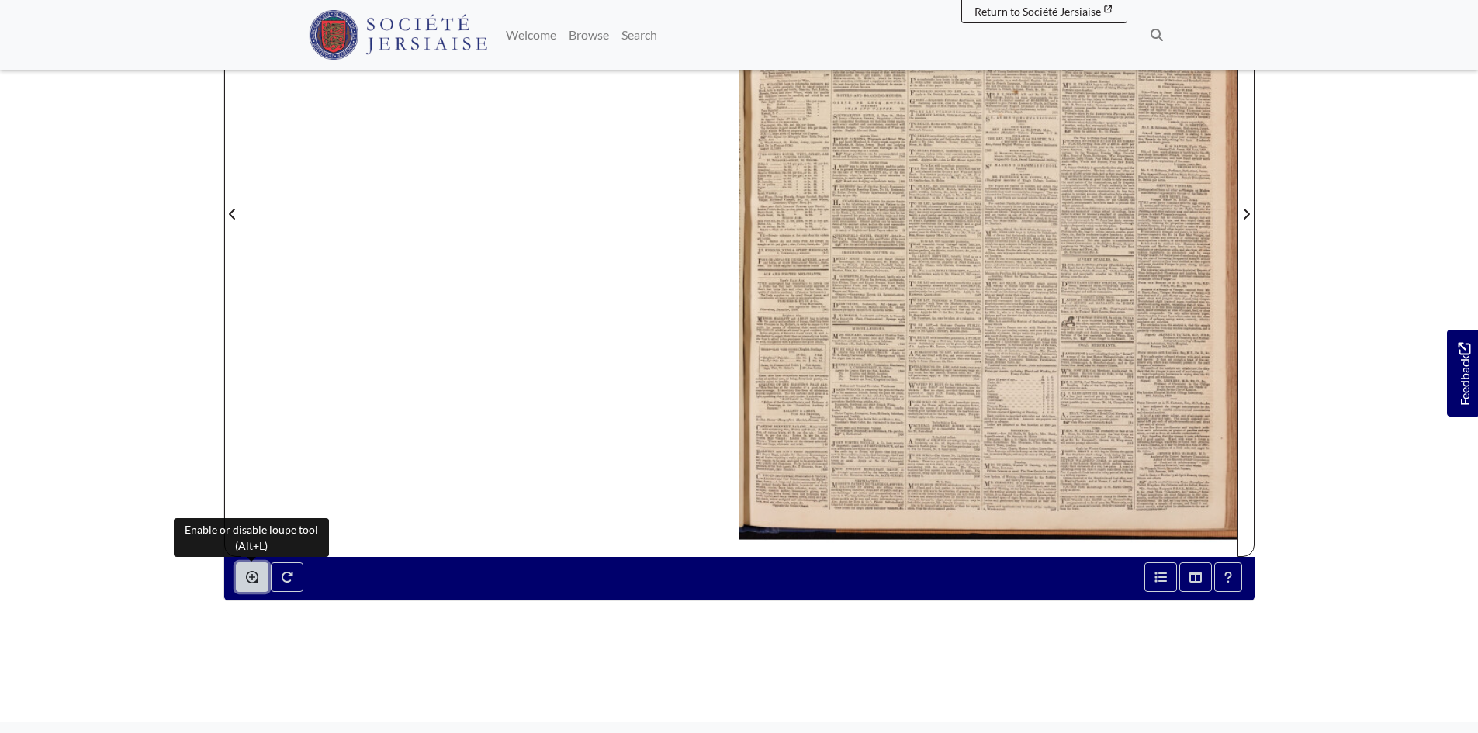
click at [246, 579] on icon "Enable or disable loupe tool (Alt+L)" at bounding box center [252, 577] width 12 height 12
click at [253, 568] on button "Enable or disable loupe tool (Alt+L)" at bounding box center [252, 577] width 33 height 29
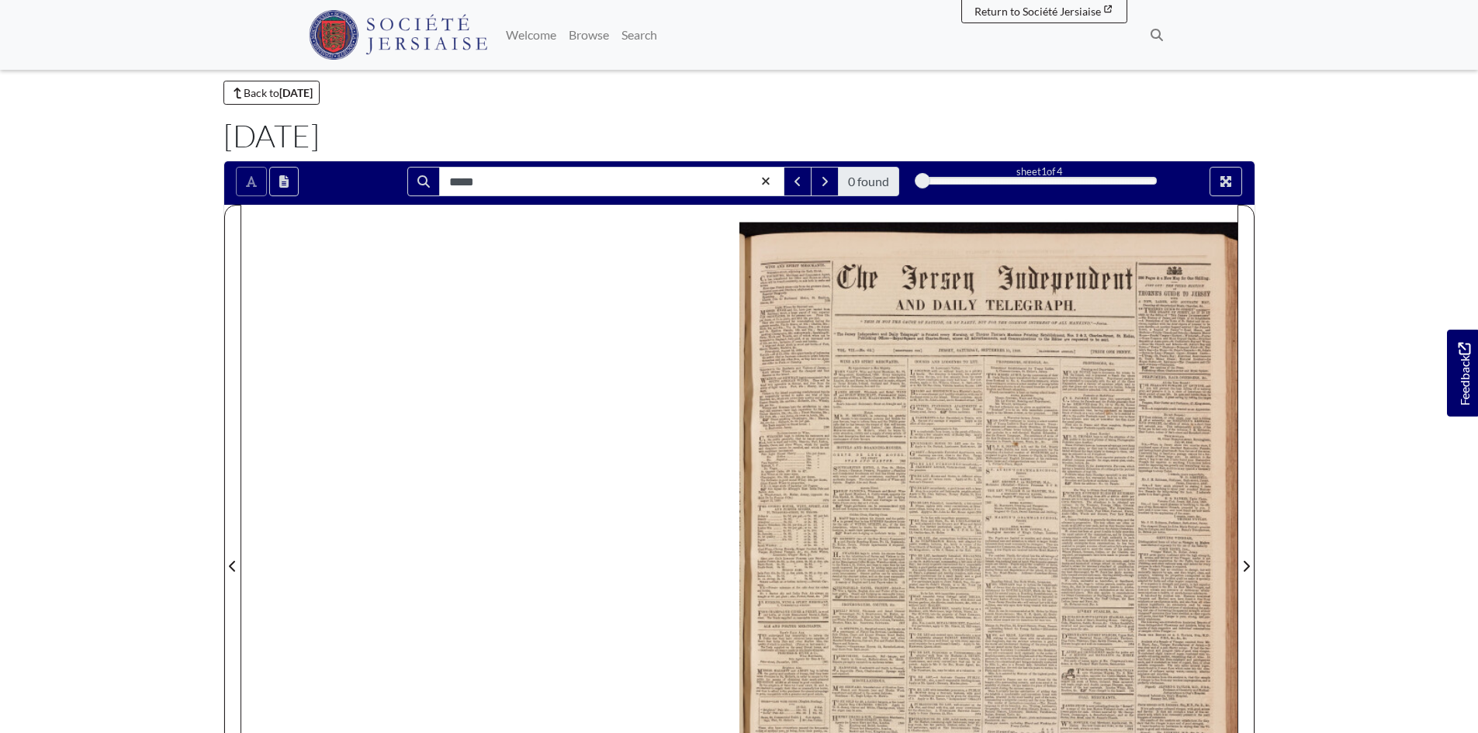
scroll to position [0, 0]
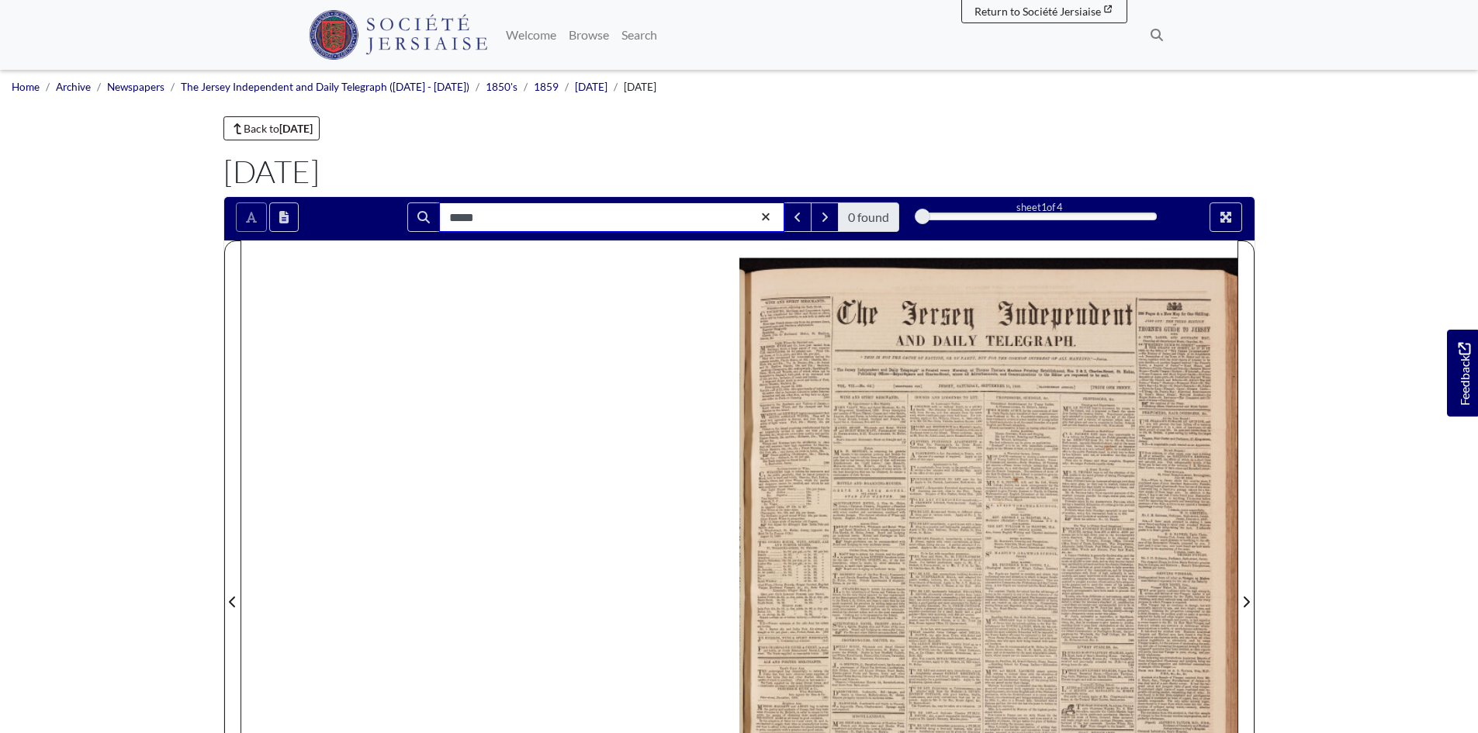
drag, startPoint x: 508, startPoint y: 220, endPoint x: 338, endPoint y: 213, distance: 170.8
click at [338, 213] on div "***** 0 found sheet 1 of 4 1 * The metadata has moved. button below the book." at bounding box center [739, 217] width 1030 height 29
